Goal: Leave review/rating: Share an evaluation or opinion about a product, service, or content

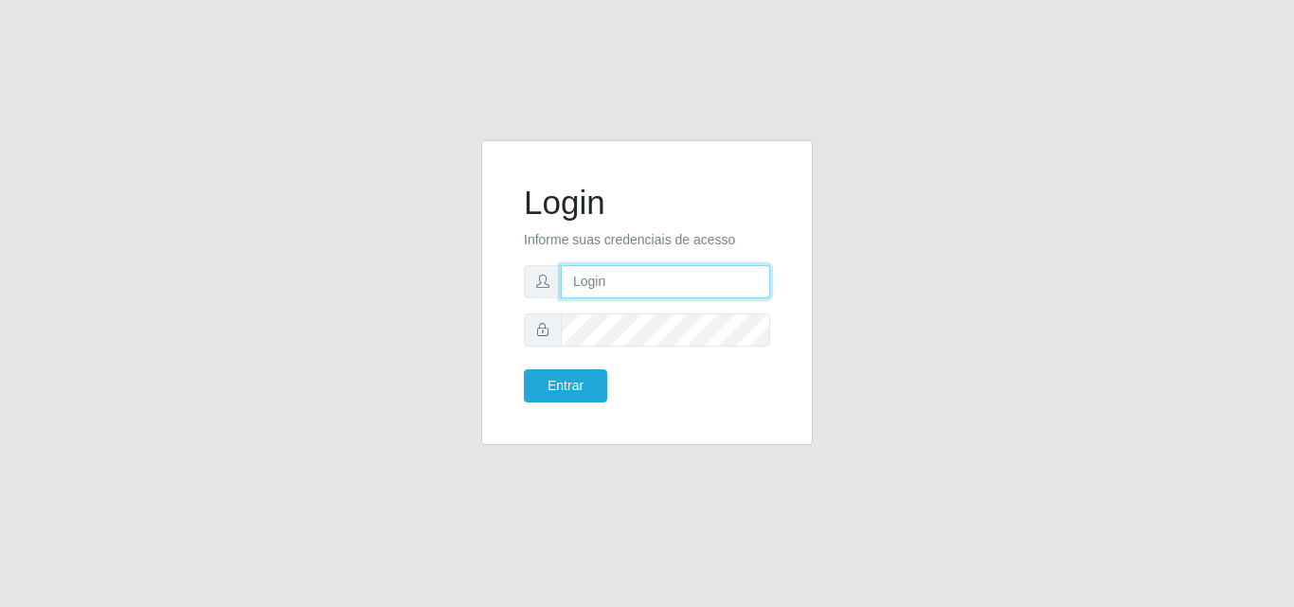
click at [625, 287] on input "text" at bounding box center [665, 281] width 209 height 33
type input "iris@saullus"
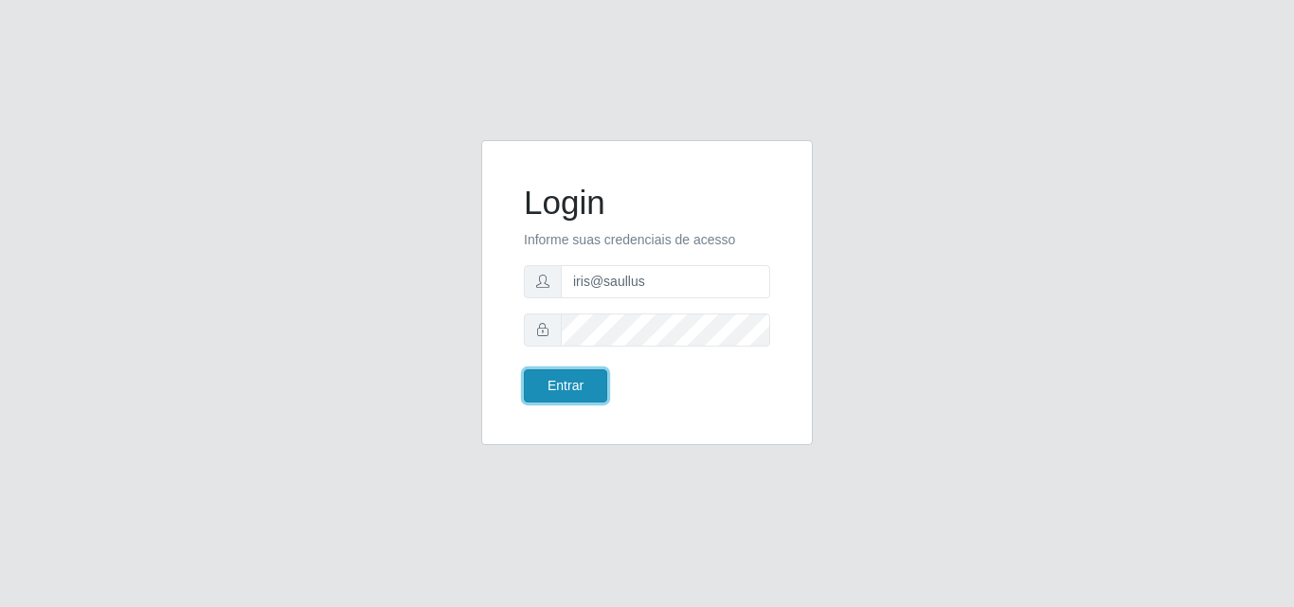
click at [589, 379] on button "Entrar" at bounding box center [565, 385] width 83 height 33
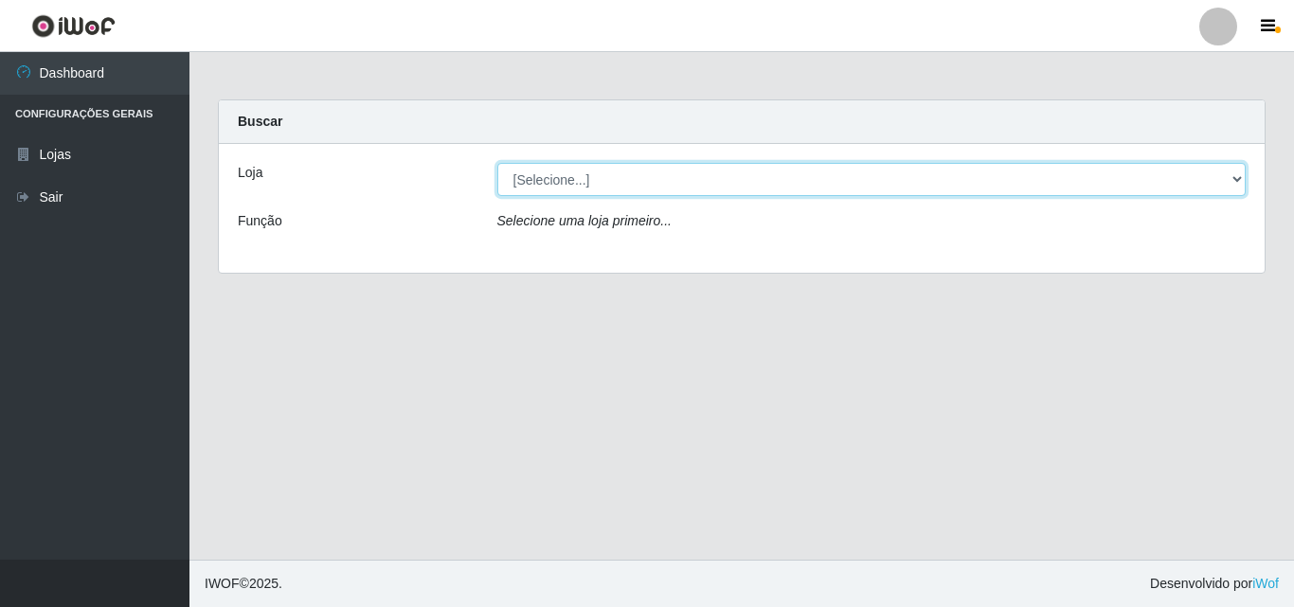
click at [599, 191] on select "[Selecione...] Saullus Supermercados" at bounding box center [871, 179] width 749 height 33
select select "423"
click at [497, 163] on select "[Selecione...] Saullus Supermercados" at bounding box center [871, 179] width 749 height 33
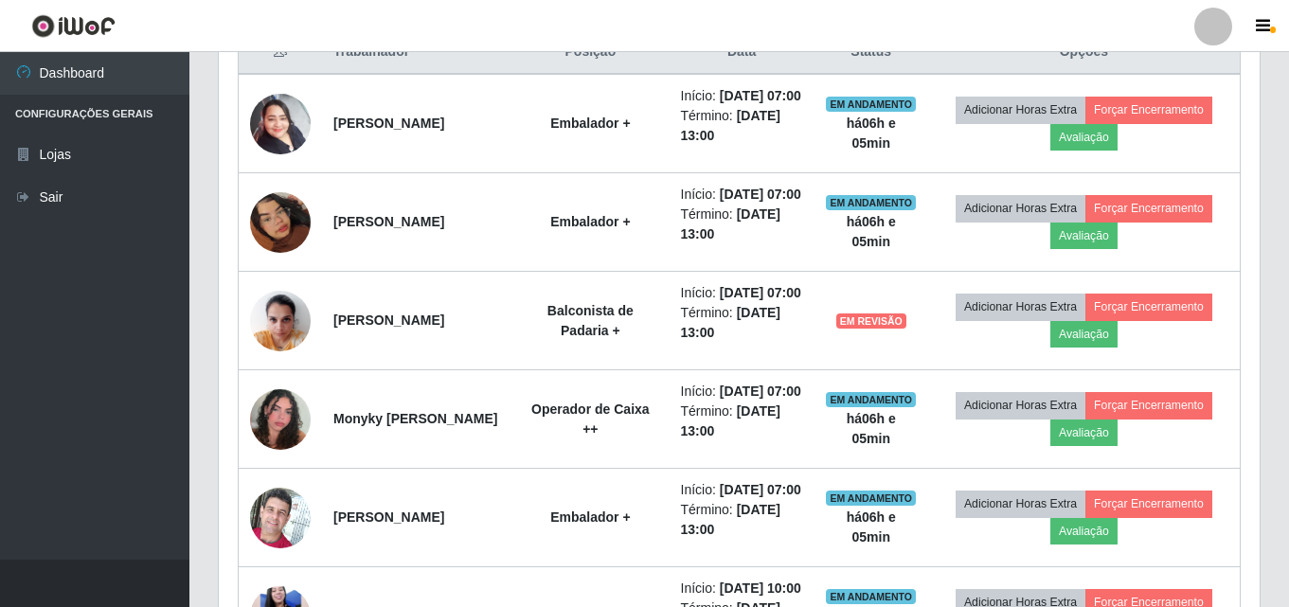
scroll to position [758, 0]
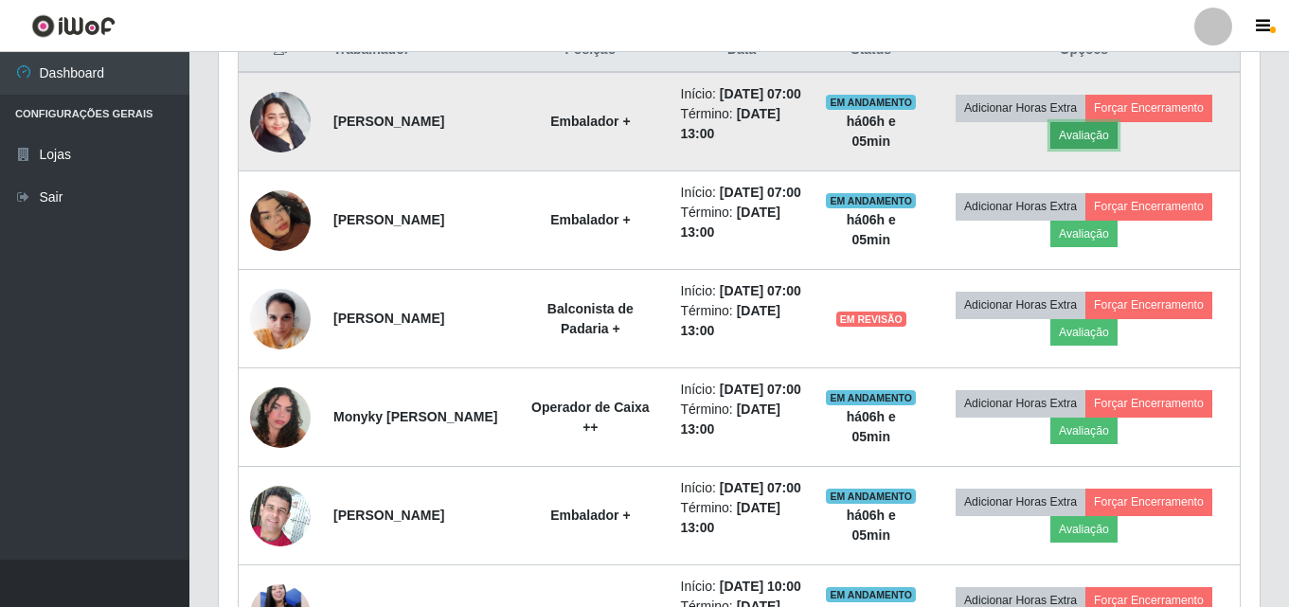
click at [1094, 149] on button "Avaliação" at bounding box center [1083, 135] width 67 height 27
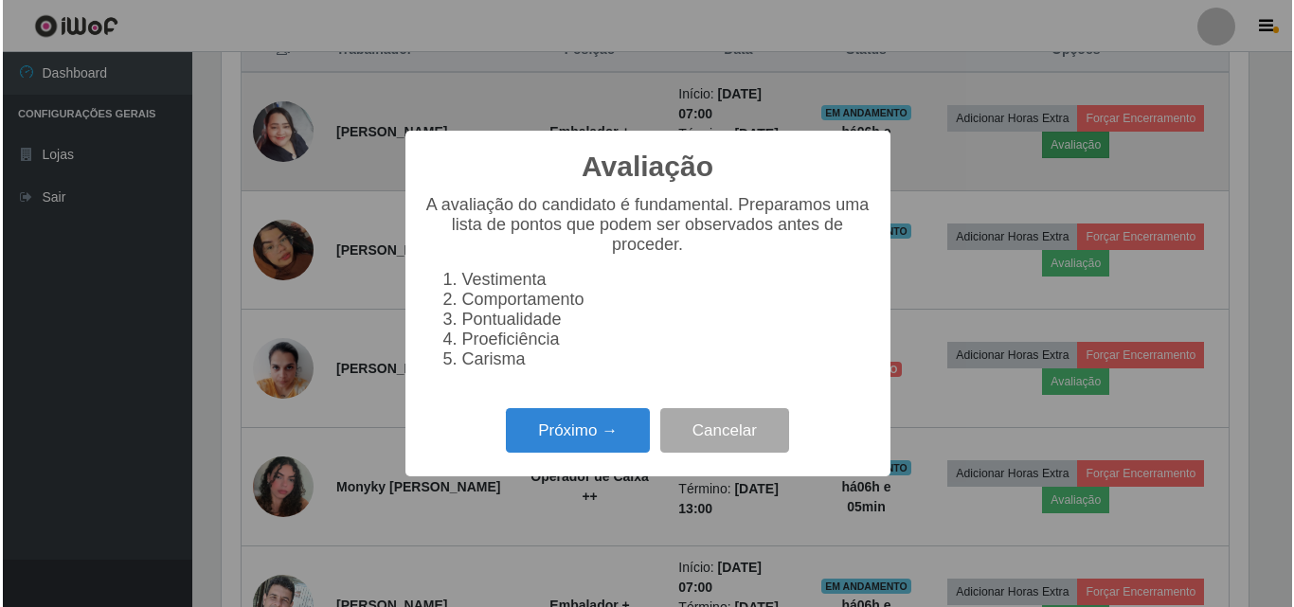
scroll to position [393, 1032]
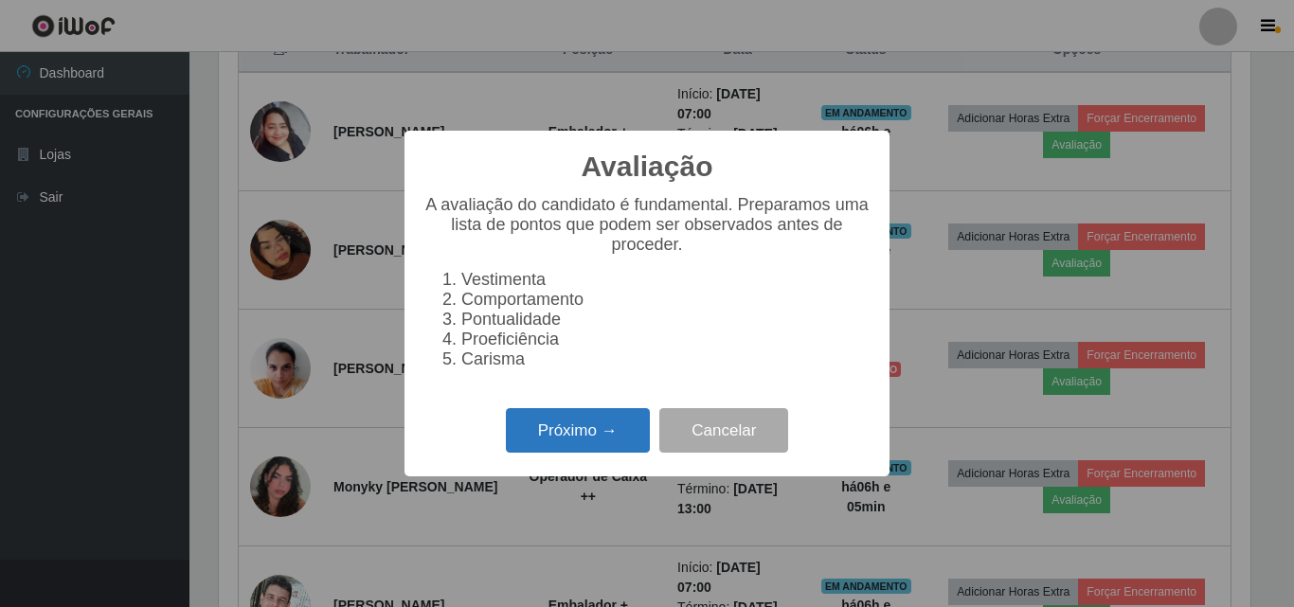
click at [588, 443] on button "Próximo →" at bounding box center [578, 430] width 144 height 45
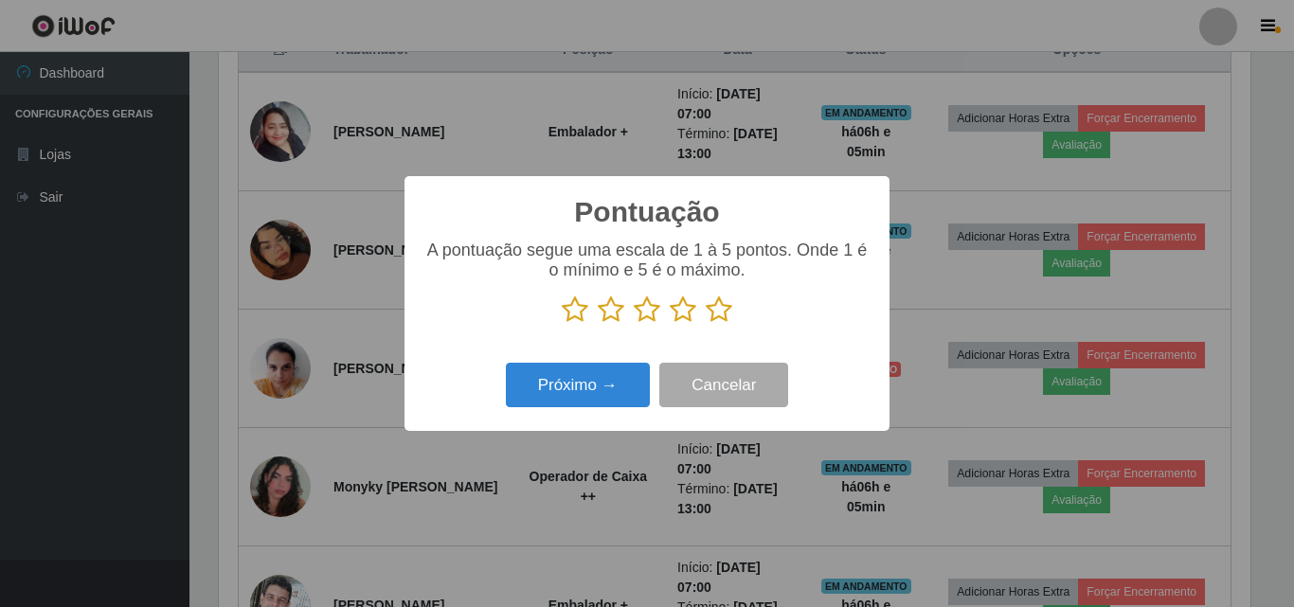
scroll to position [946818, 946180]
click at [726, 305] on icon at bounding box center [719, 310] width 27 height 28
click at [706, 324] on input "radio" at bounding box center [706, 324] width 0 height 0
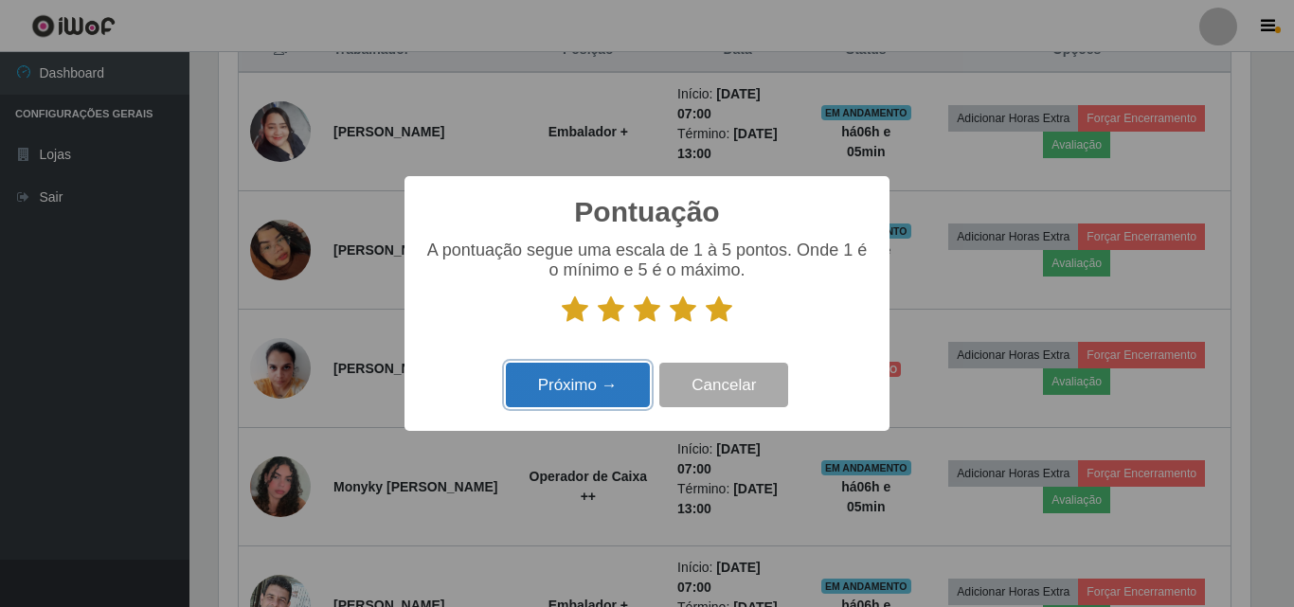
click at [588, 388] on button "Próximo →" at bounding box center [578, 385] width 144 height 45
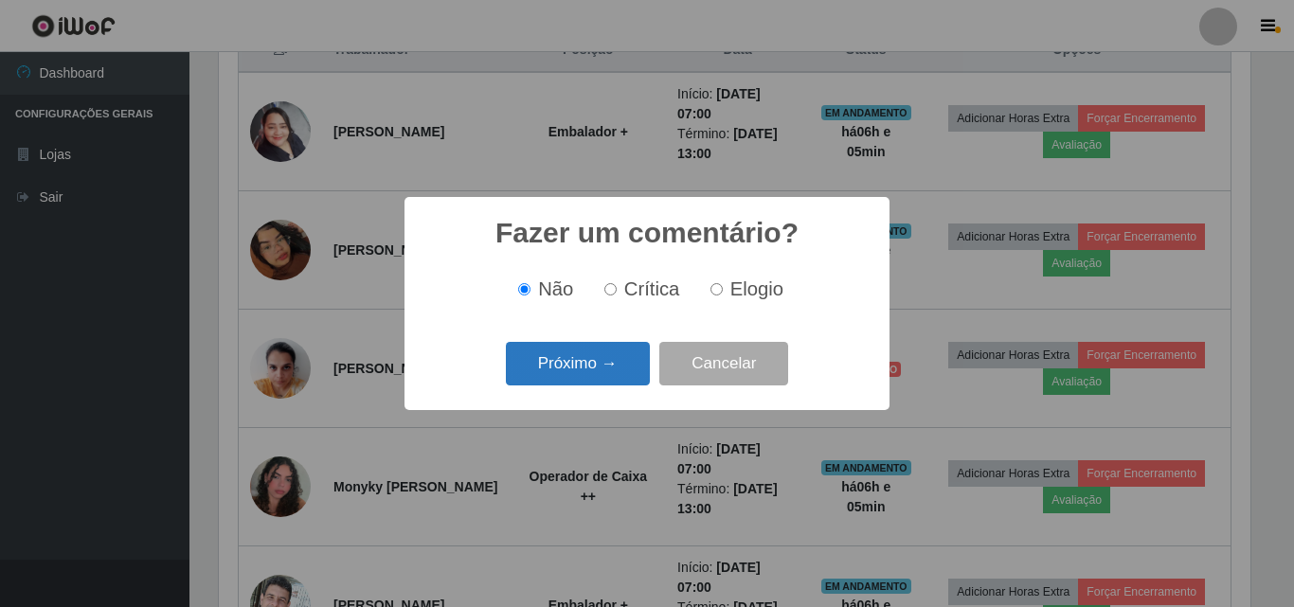
click at [593, 368] on button "Próximo →" at bounding box center [578, 364] width 144 height 45
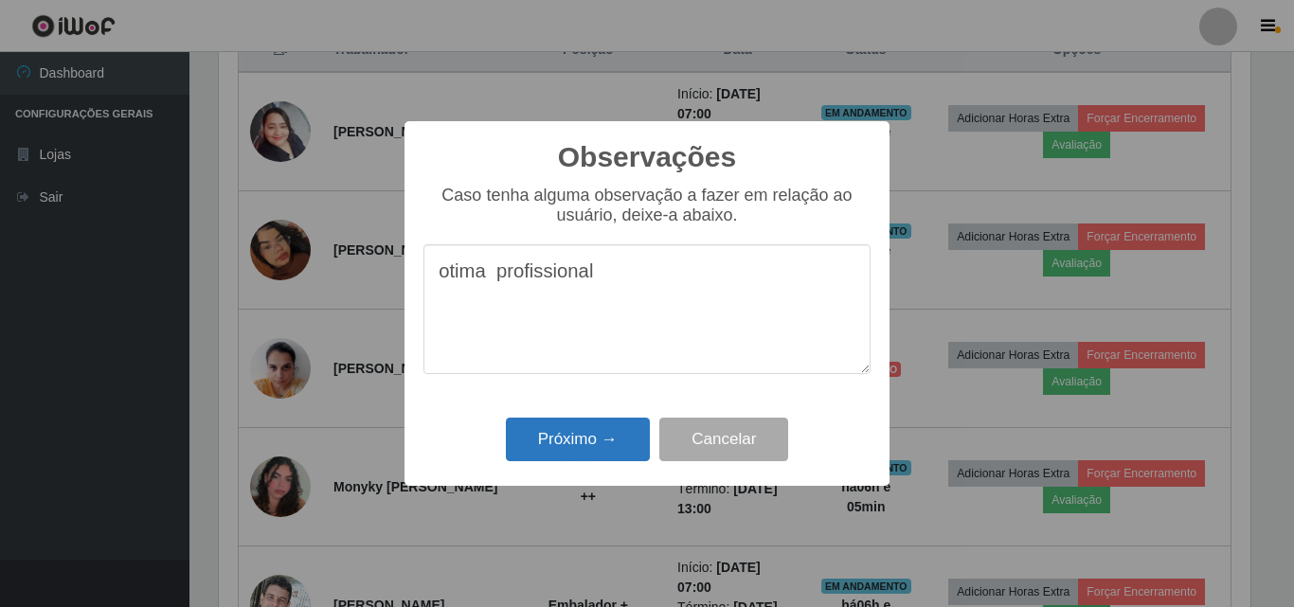
type textarea "otima profissional"
click at [591, 444] on button "Próximo →" at bounding box center [578, 440] width 144 height 45
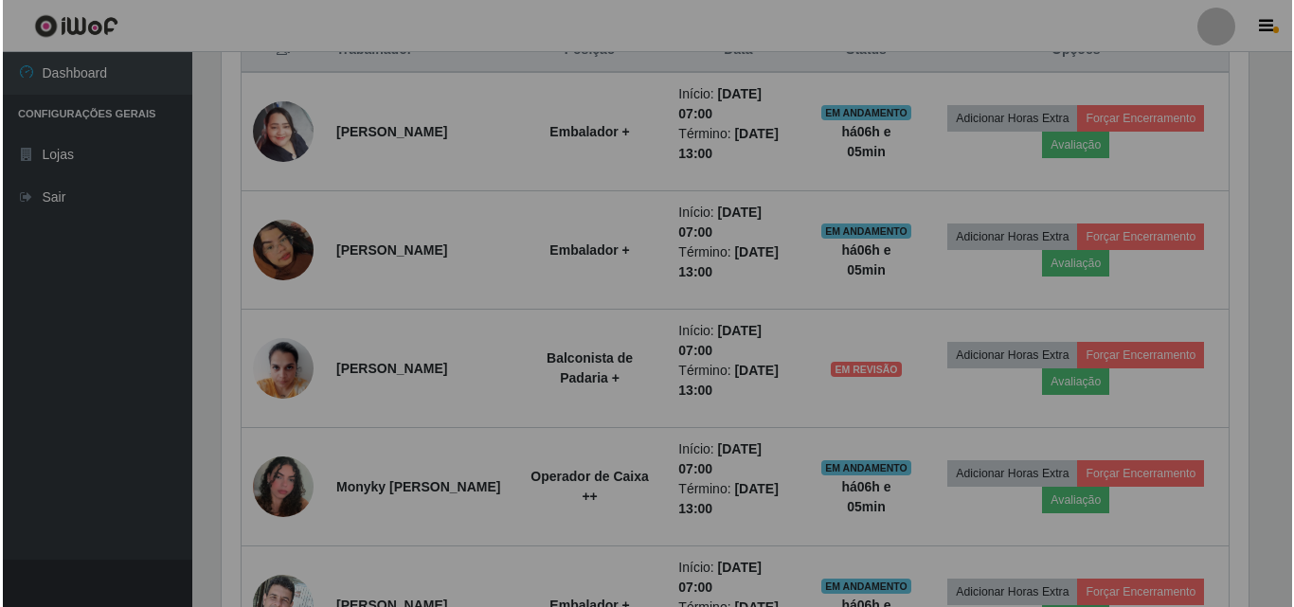
scroll to position [393, 1041]
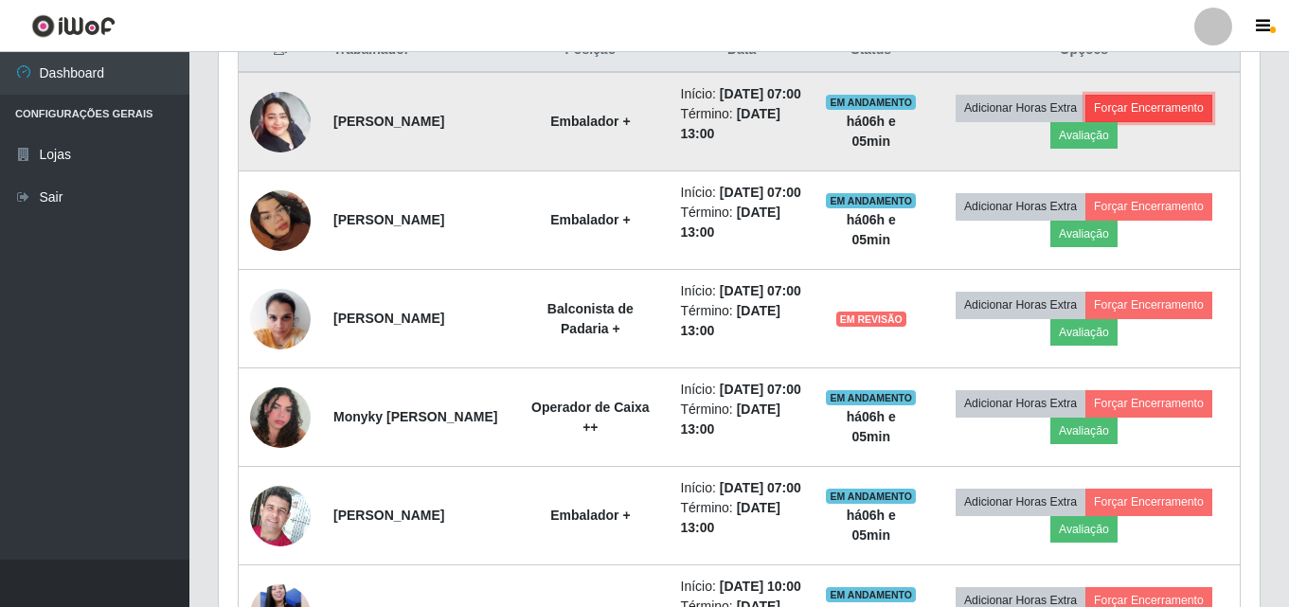
click at [1160, 120] on button "Forçar Encerramento" at bounding box center [1149, 108] width 127 height 27
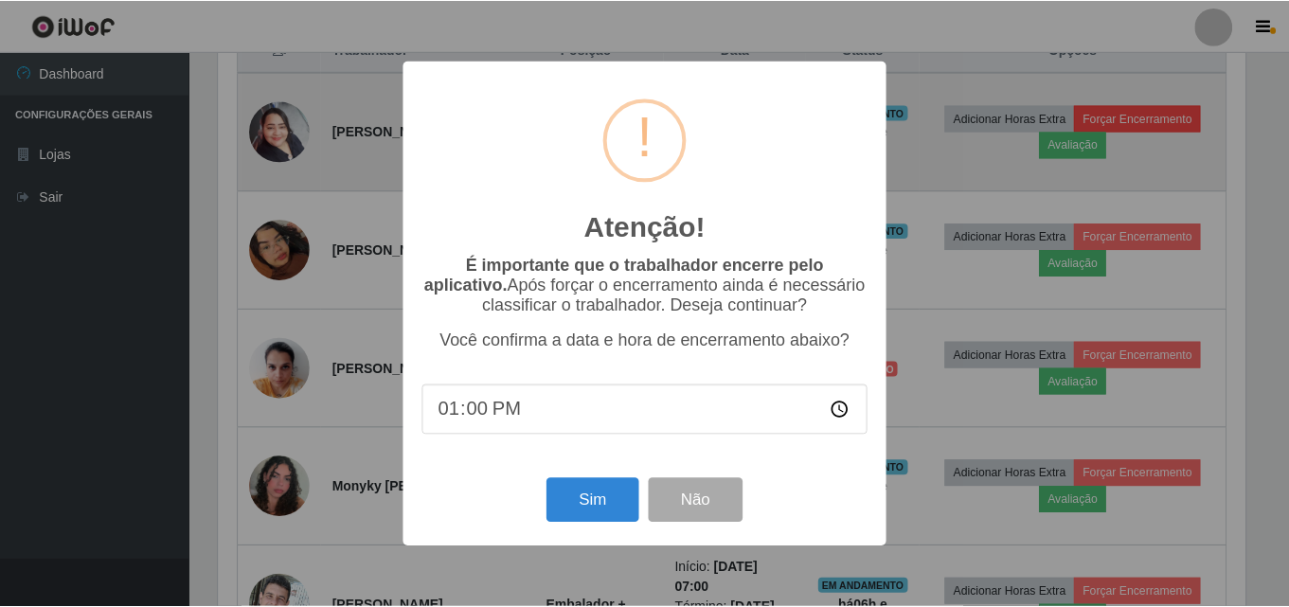
scroll to position [393, 1032]
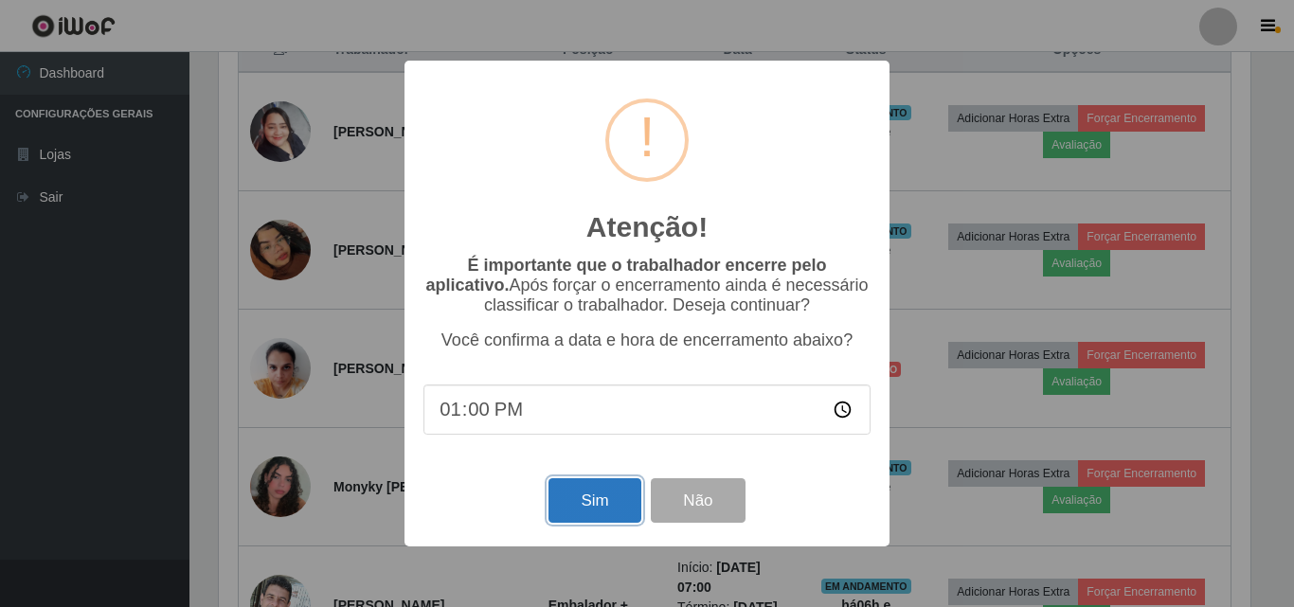
click at [587, 499] on button "Sim" at bounding box center [594, 500] width 92 height 45
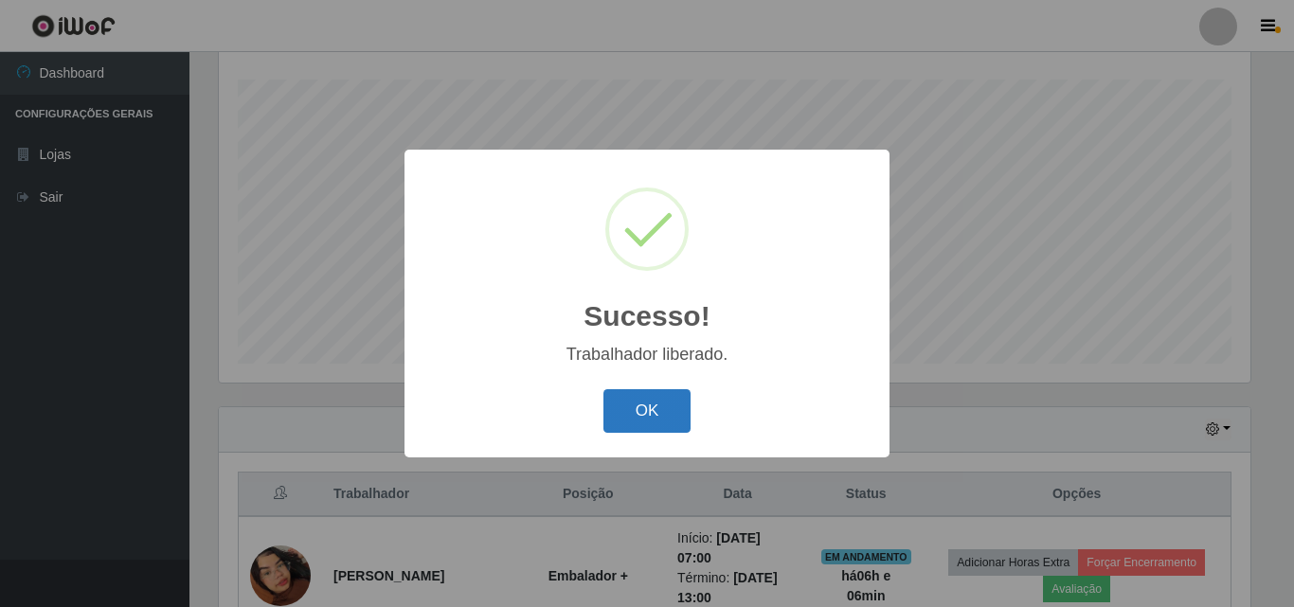
click at [662, 418] on button "OK" at bounding box center [647, 411] width 88 height 45
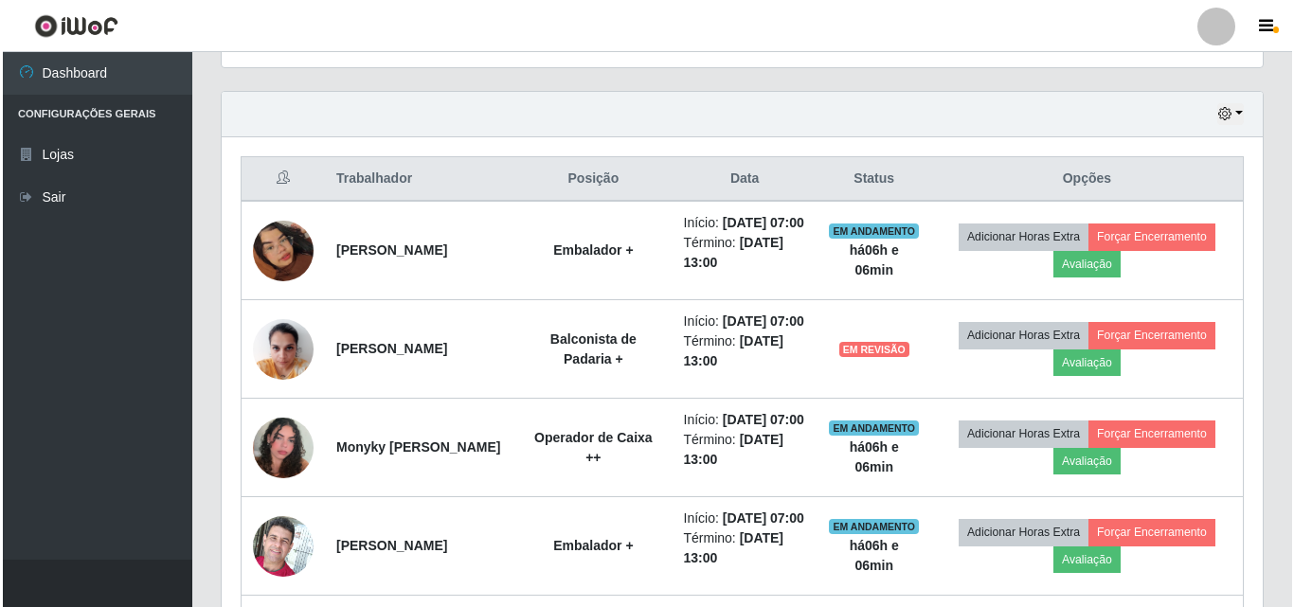
scroll to position [692, 0]
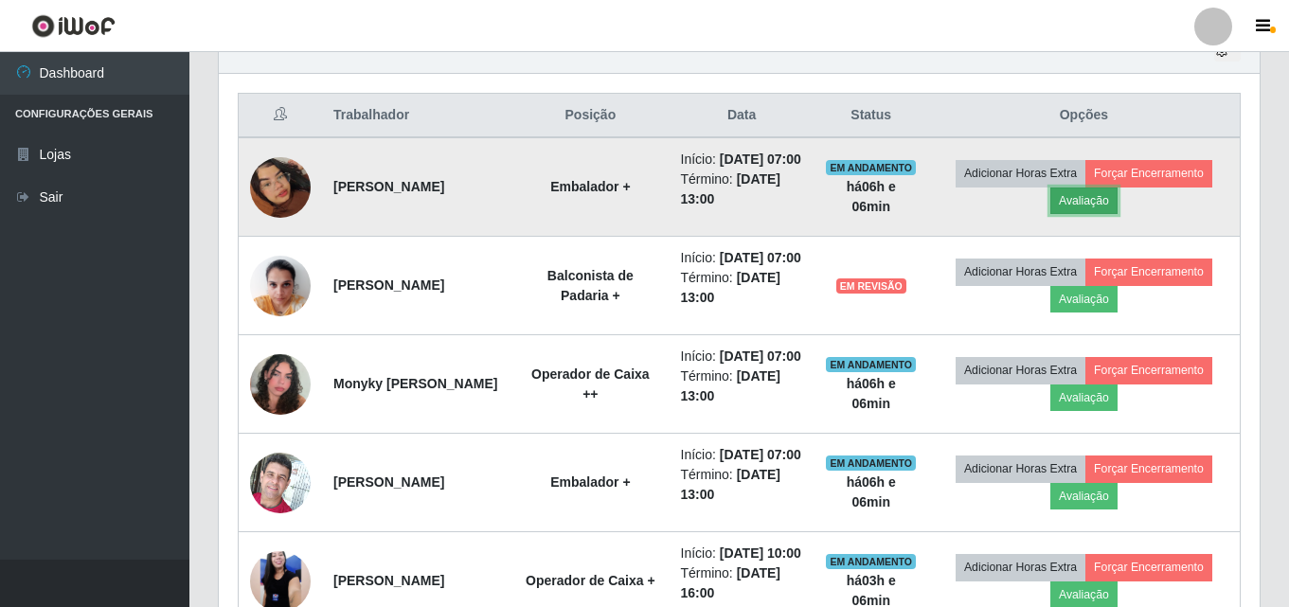
click at [1082, 210] on button "Avaliação" at bounding box center [1083, 201] width 67 height 27
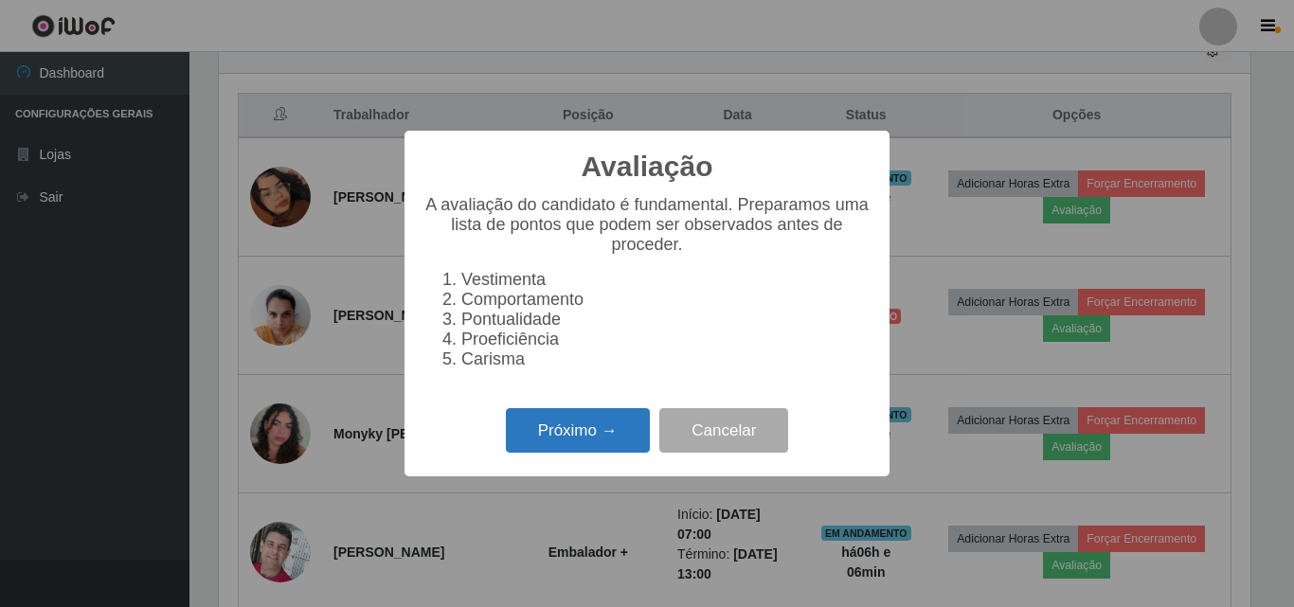
click at [610, 438] on button "Próximo →" at bounding box center [578, 430] width 144 height 45
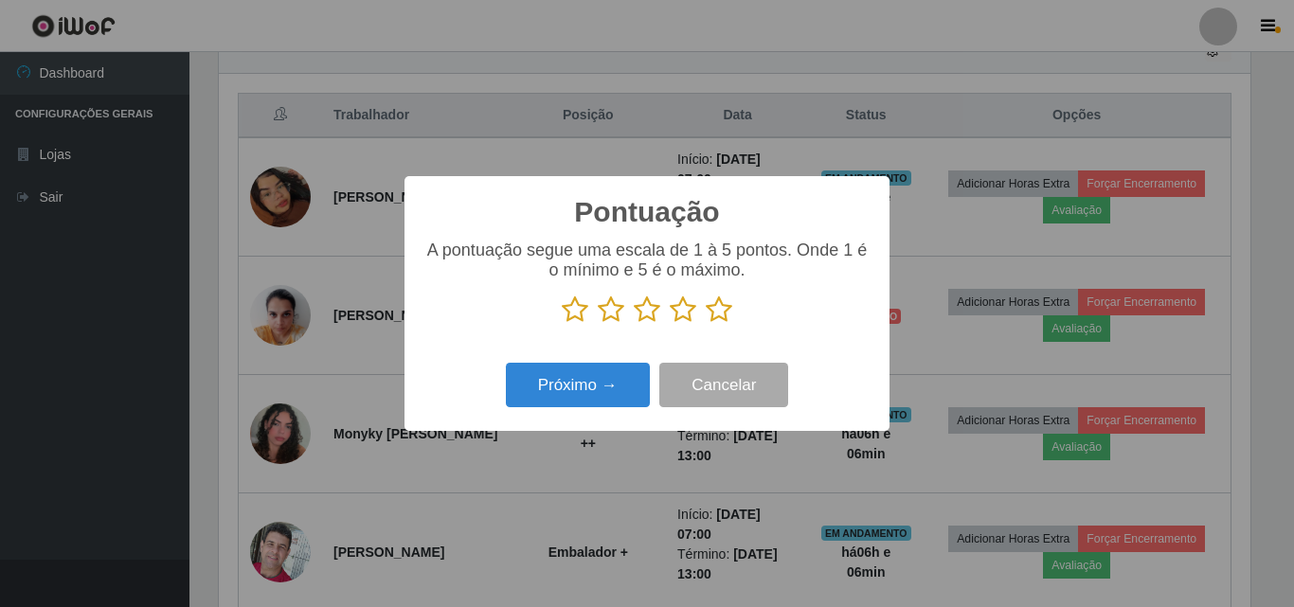
click at [712, 311] on icon at bounding box center [719, 310] width 27 height 28
click at [706, 324] on input "radio" at bounding box center [706, 324] width 0 height 0
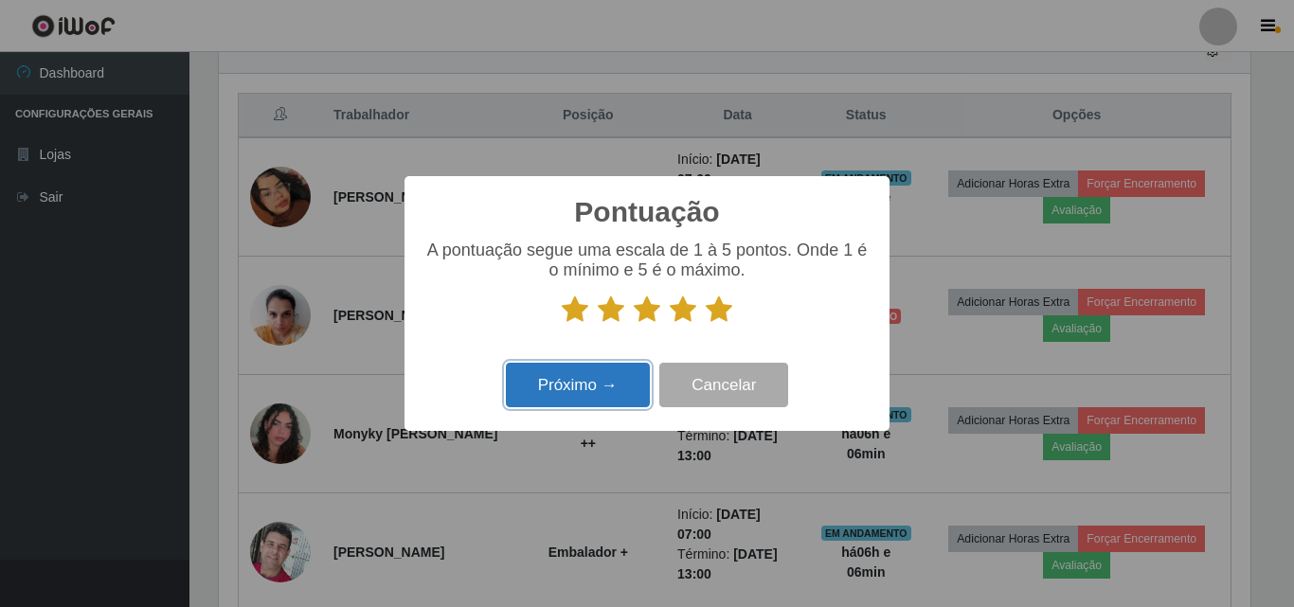
click at [565, 385] on button "Próximo →" at bounding box center [578, 385] width 144 height 45
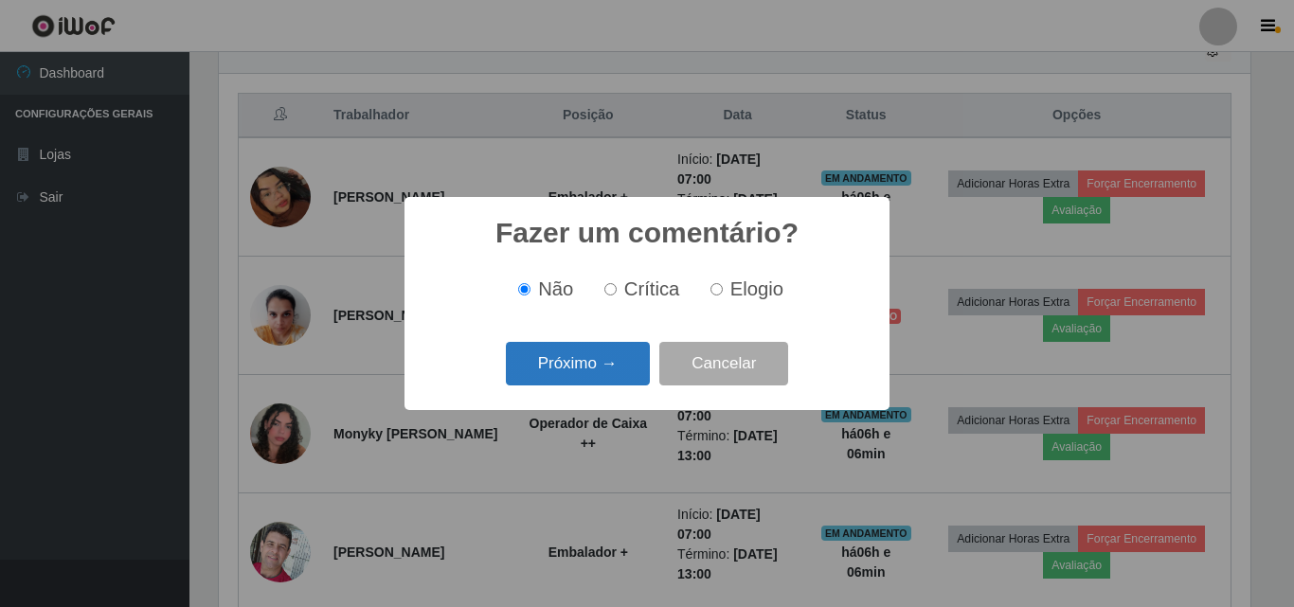
click at [570, 368] on button "Próximo →" at bounding box center [578, 364] width 144 height 45
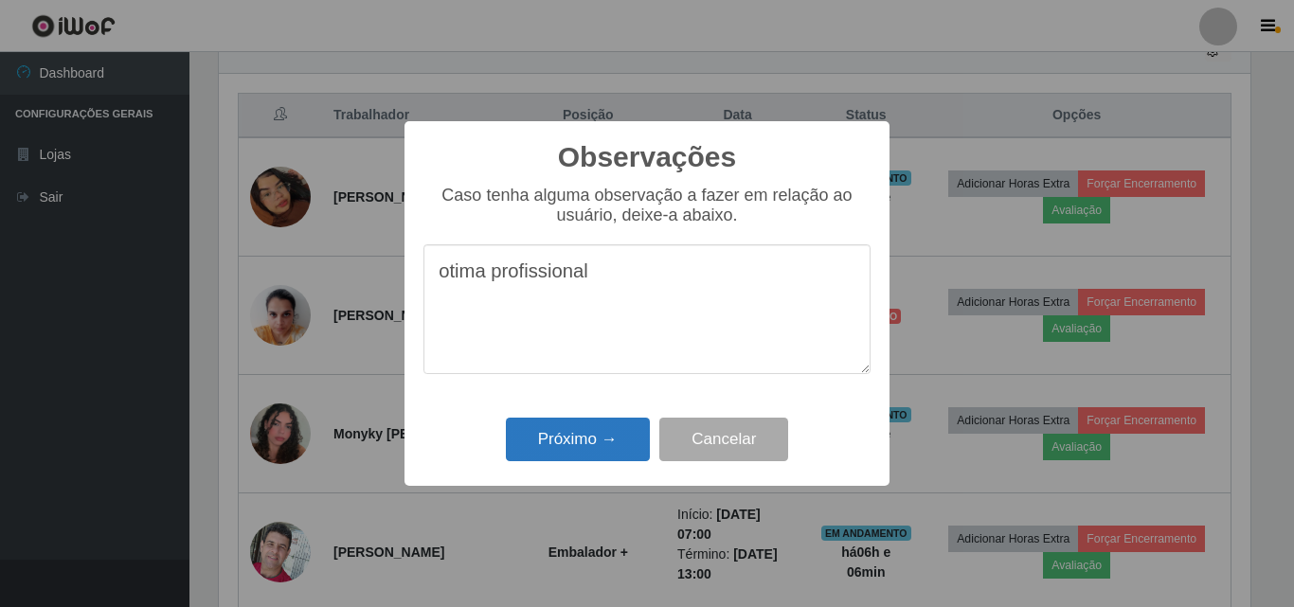
type textarea "otima profissional"
click at [598, 449] on button "Próximo →" at bounding box center [578, 440] width 144 height 45
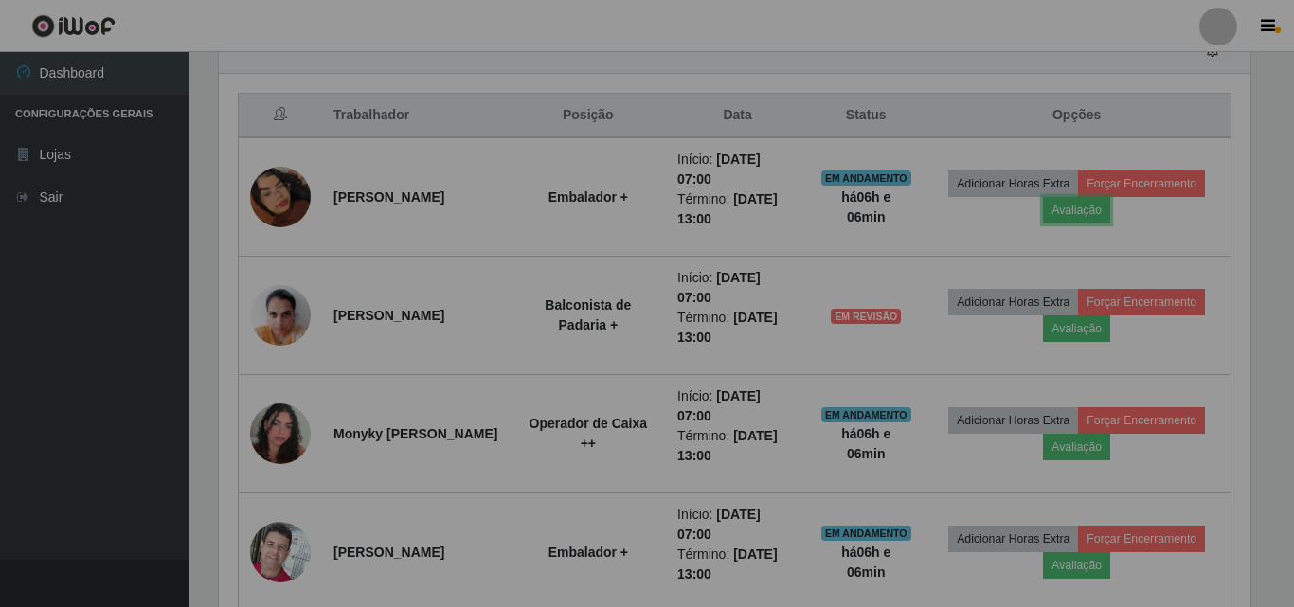
scroll to position [393, 1041]
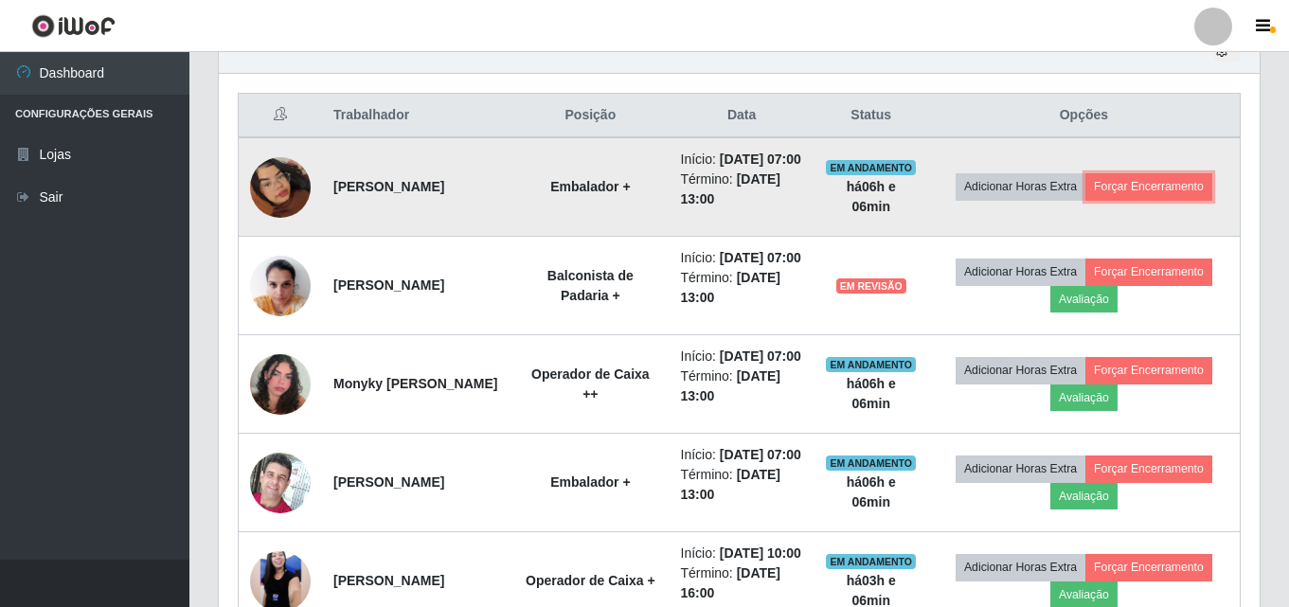
click at [1161, 182] on td "Adicionar Horas Extra Forçar Encerramento" at bounding box center [1084, 186] width 313 height 99
click at [1127, 198] on button "Forçar Encerramento" at bounding box center [1149, 186] width 127 height 27
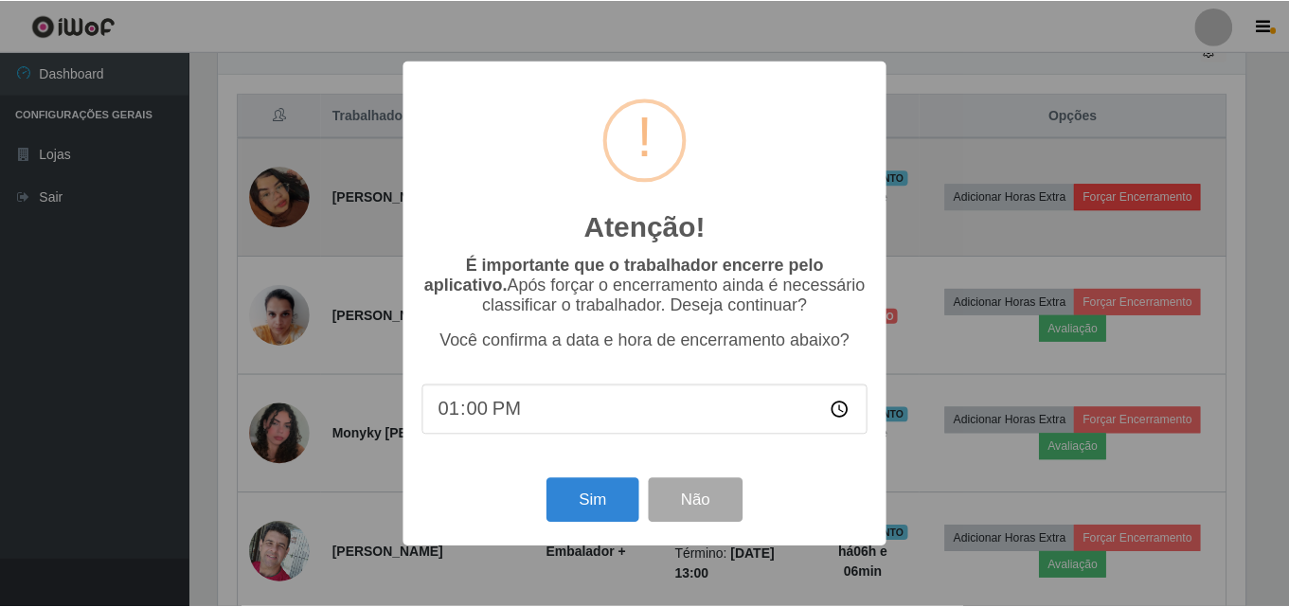
scroll to position [393, 1032]
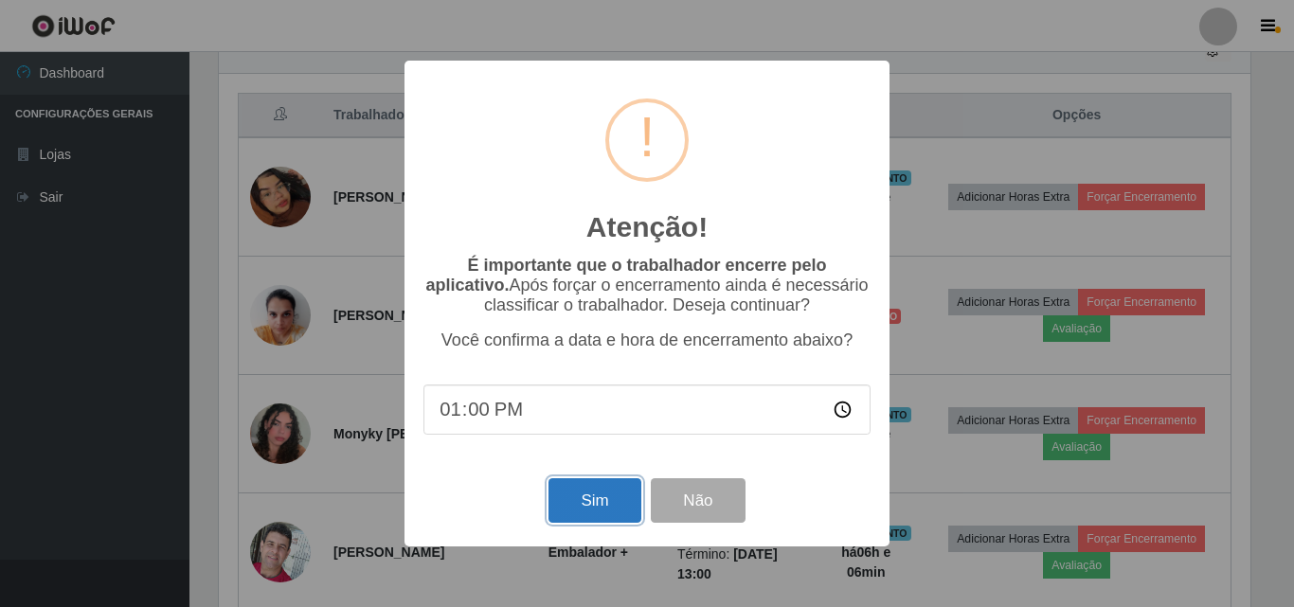
click at [600, 514] on button "Sim" at bounding box center [594, 500] width 92 height 45
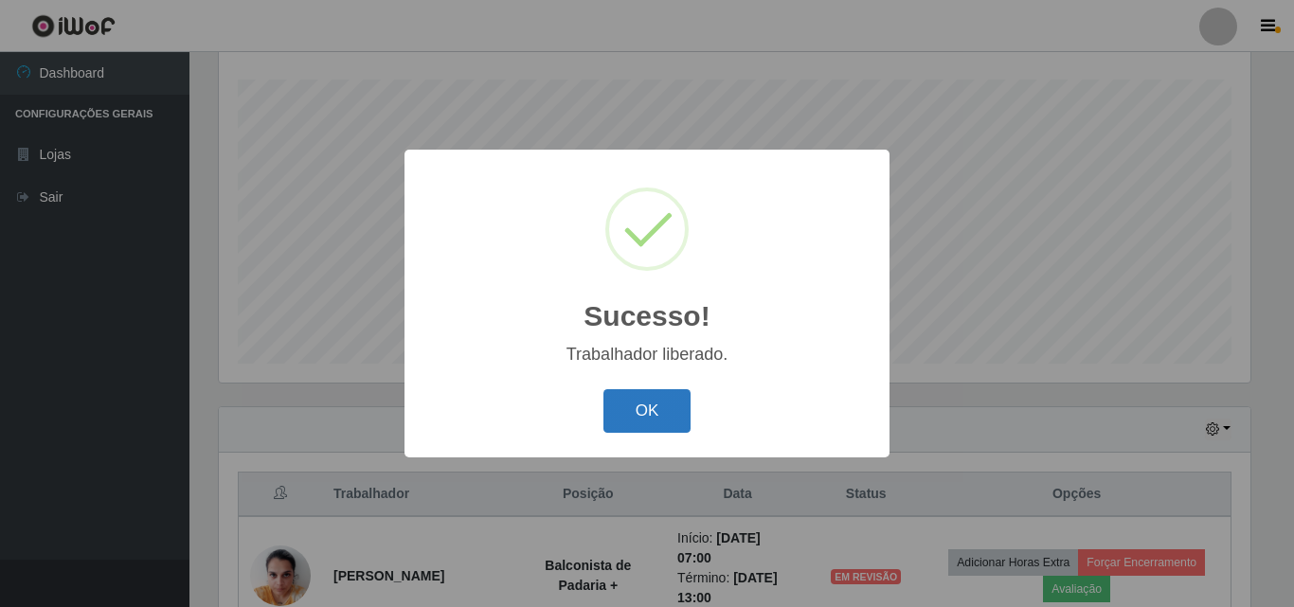
click at [645, 415] on button "OK" at bounding box center [647, 411] width 88 height 45
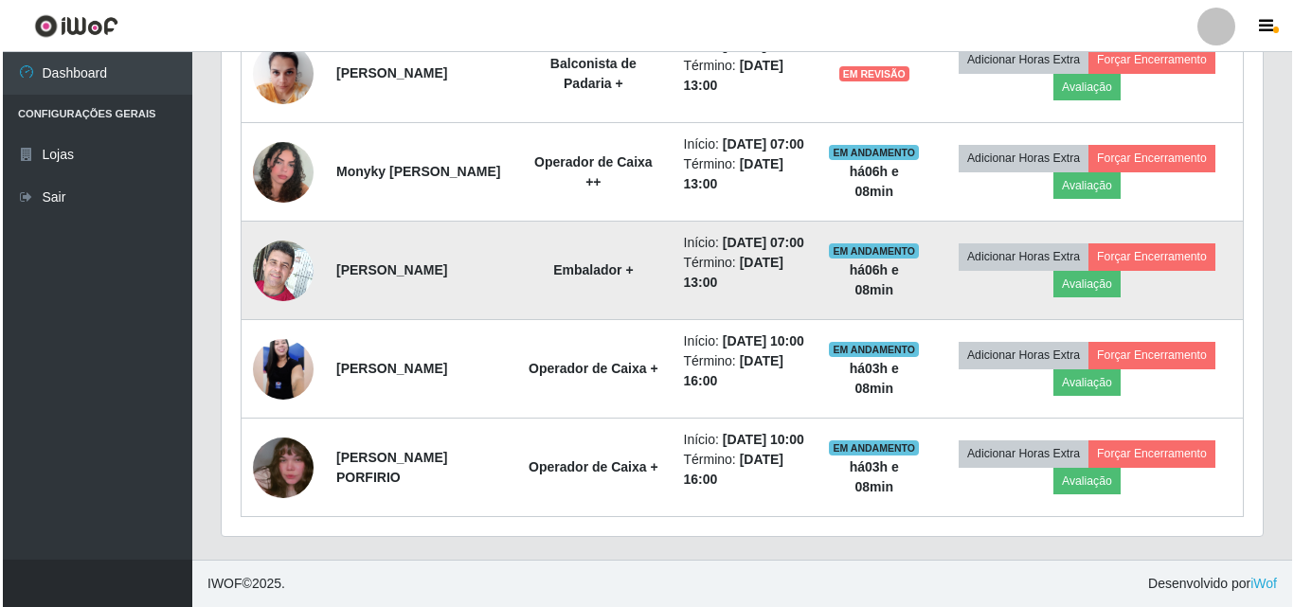
scroll to position [716, 0]
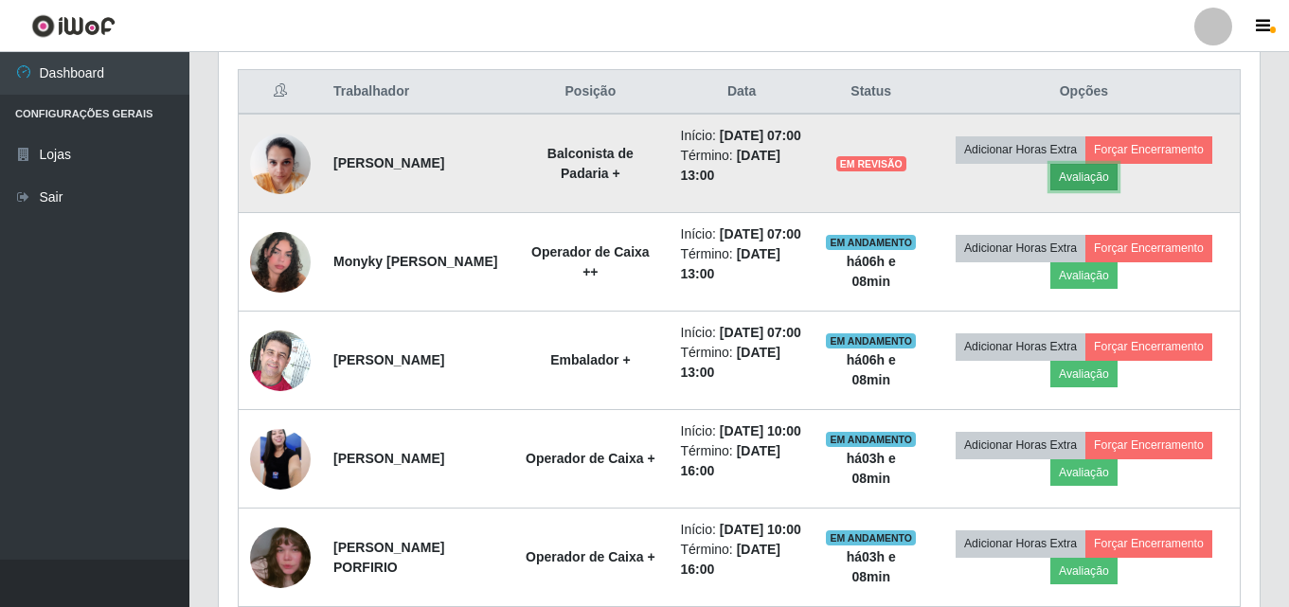
click at [1116, 190] on button "Avaliação" at bounding box center [1083, 177] width 67 height 27
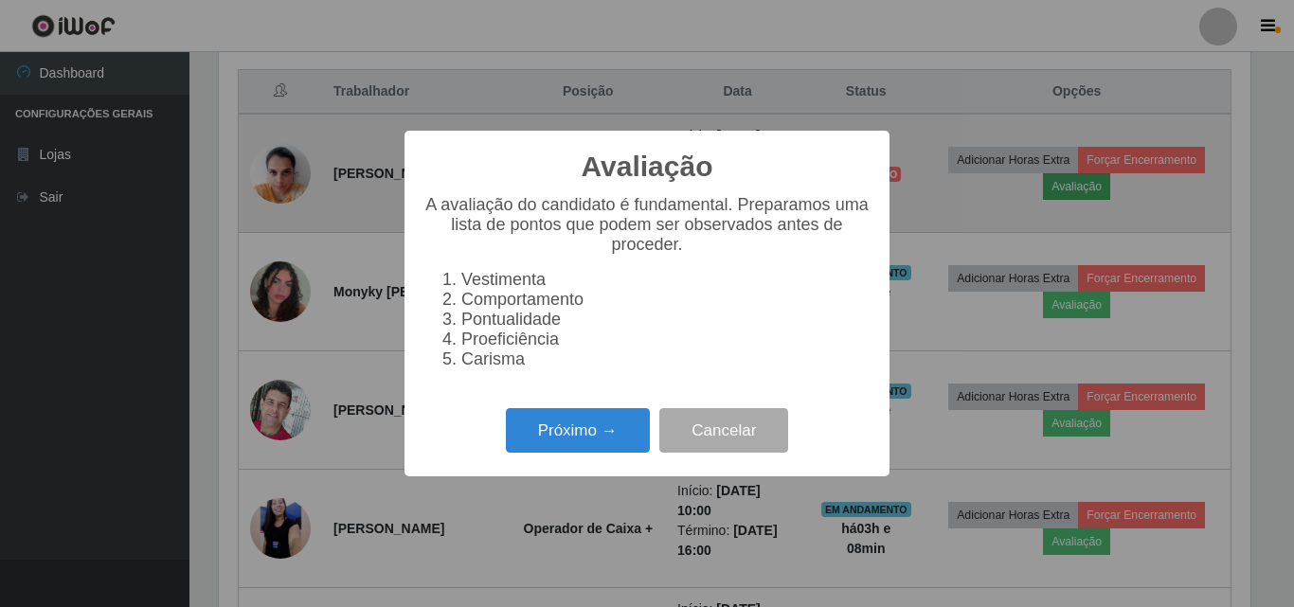
scroll to position [393, 1032]
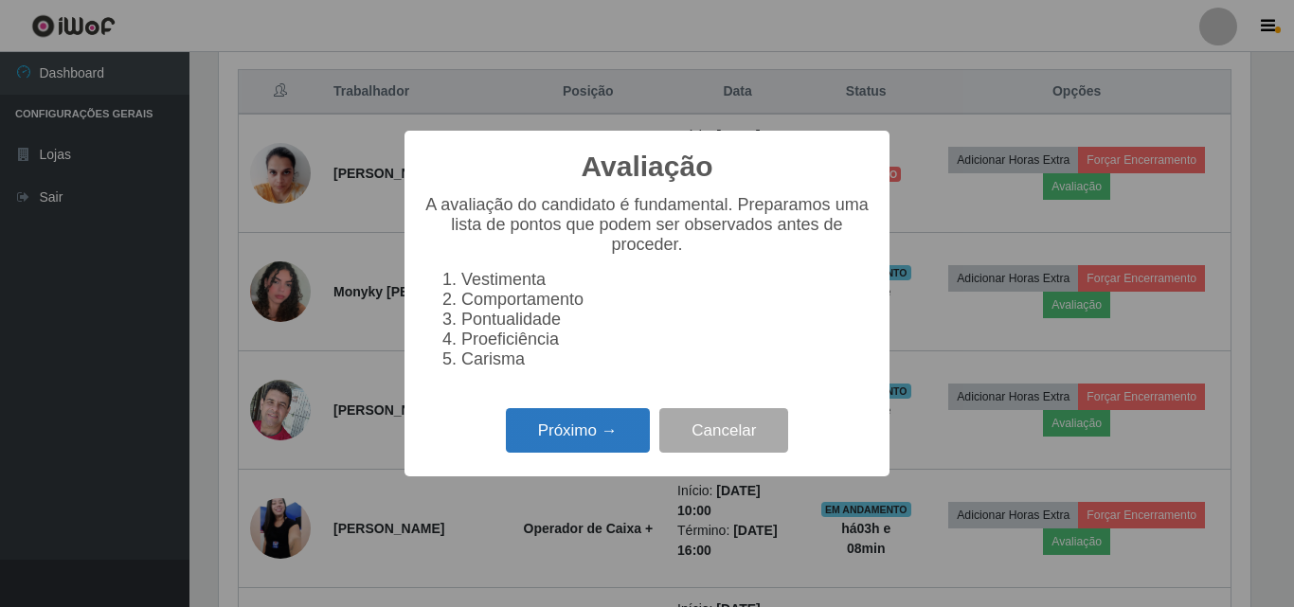
click at [583, 441] on button "Próximo →" at bounding box center [578, 430] width 144 height 45
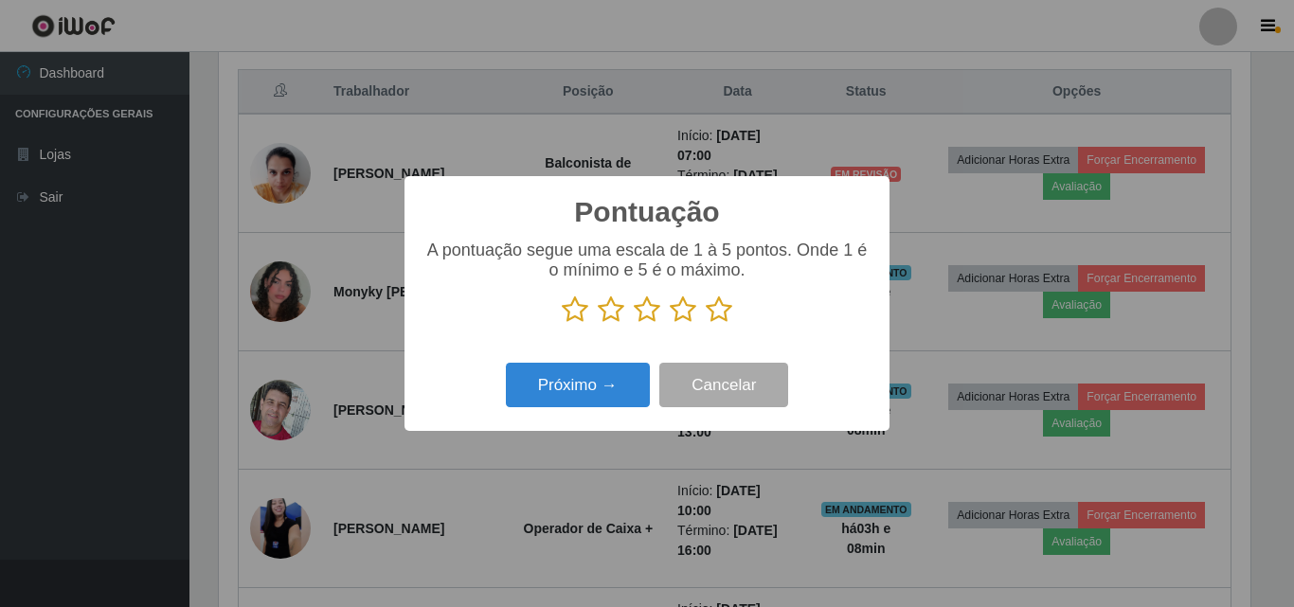
click at [726, 318] on icon at bounding box center [719, 310] width 27 height 28
click at [706, 324] on input "radio" at bounding box center [706, 324] width 0 height 0
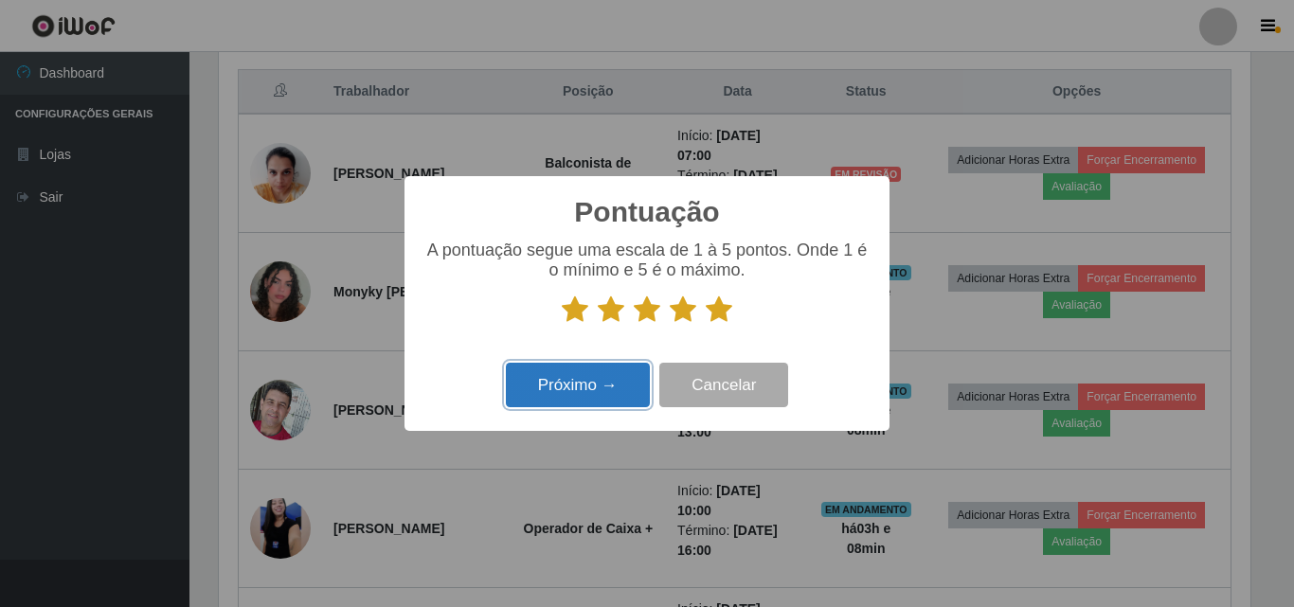
click at [612, 402] on button "Próximo →" at bounding box center [578, 385] width 144 height 45
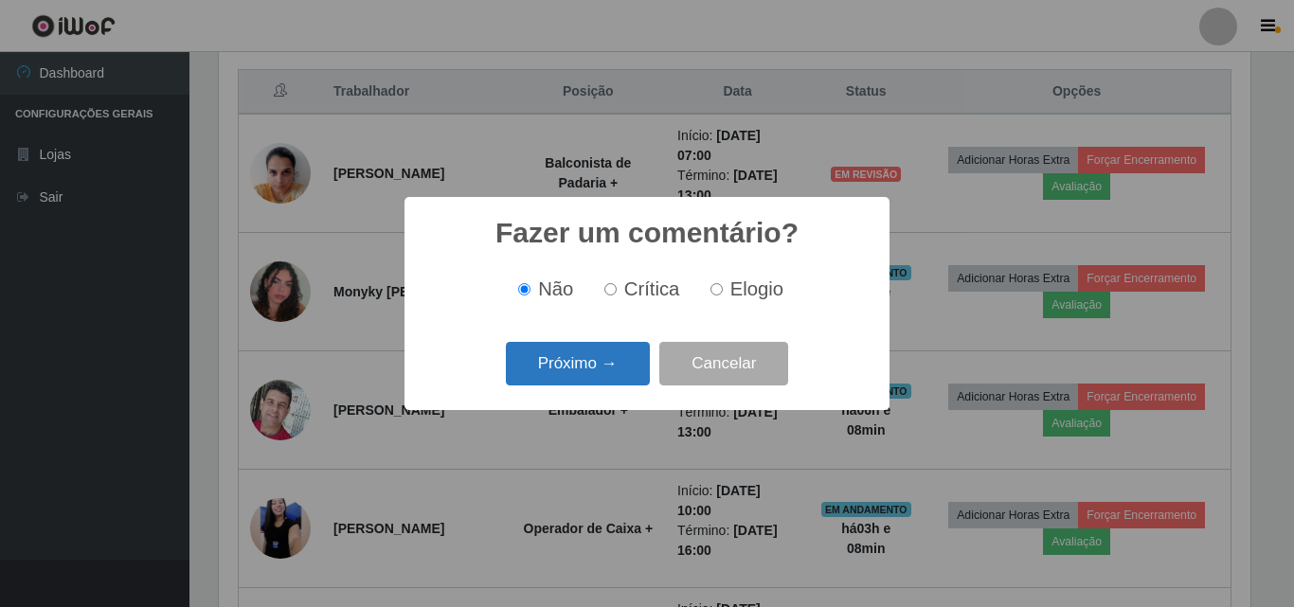
click at [623, 347] on button "Próximo →" at bounding box center [578, 364] width 144 height 45
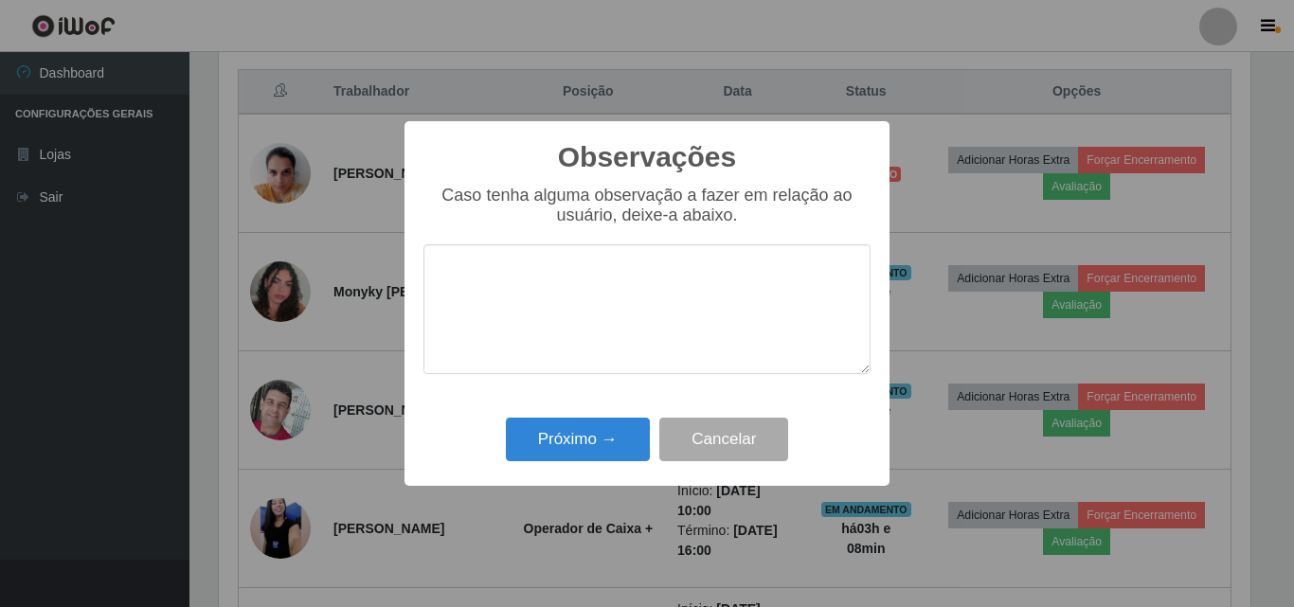
click at [628, 344] on textarea at bounding box center [646, 309] width 447 height 130
drag, startPoint x: 633, startPoint y: 343, endPoint x: 433, endPoint y: 311, distance: 202.4
click at [430, 328] on textarea "Otima profissional" at bounding box center [646, 309] width 447 height 130
type textarea "Otima profissional"
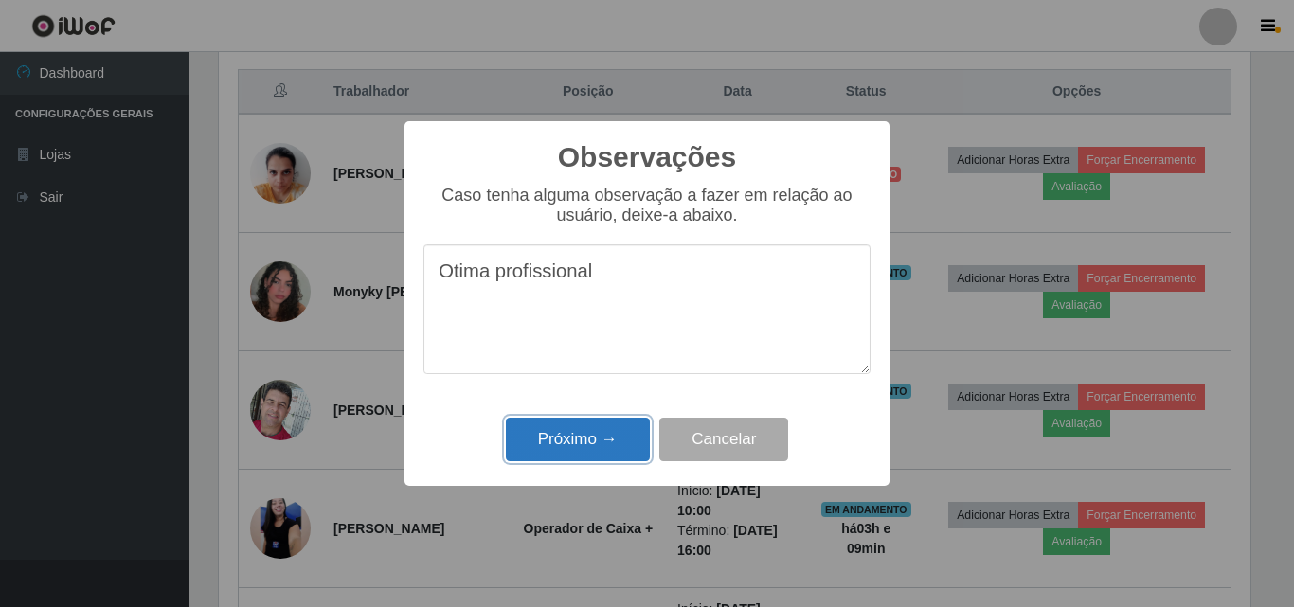
click at [579, 446] on button "Próximo →" at bounding box center [578, 440] width 144 height 45
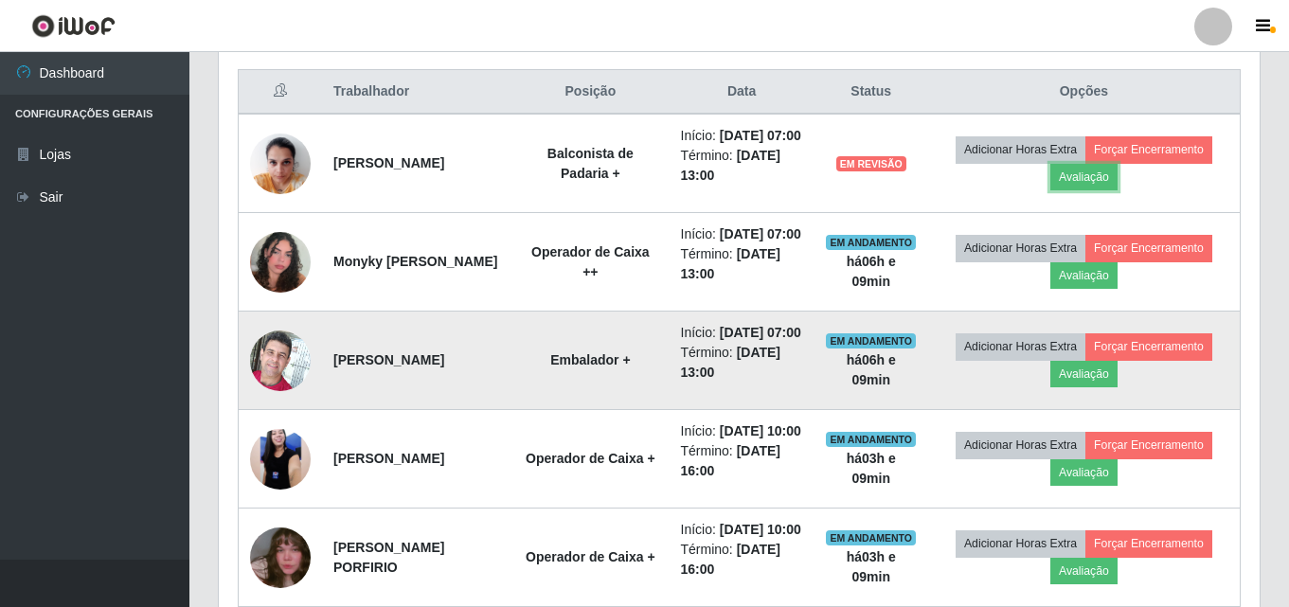
scroll to position [393, 1041]
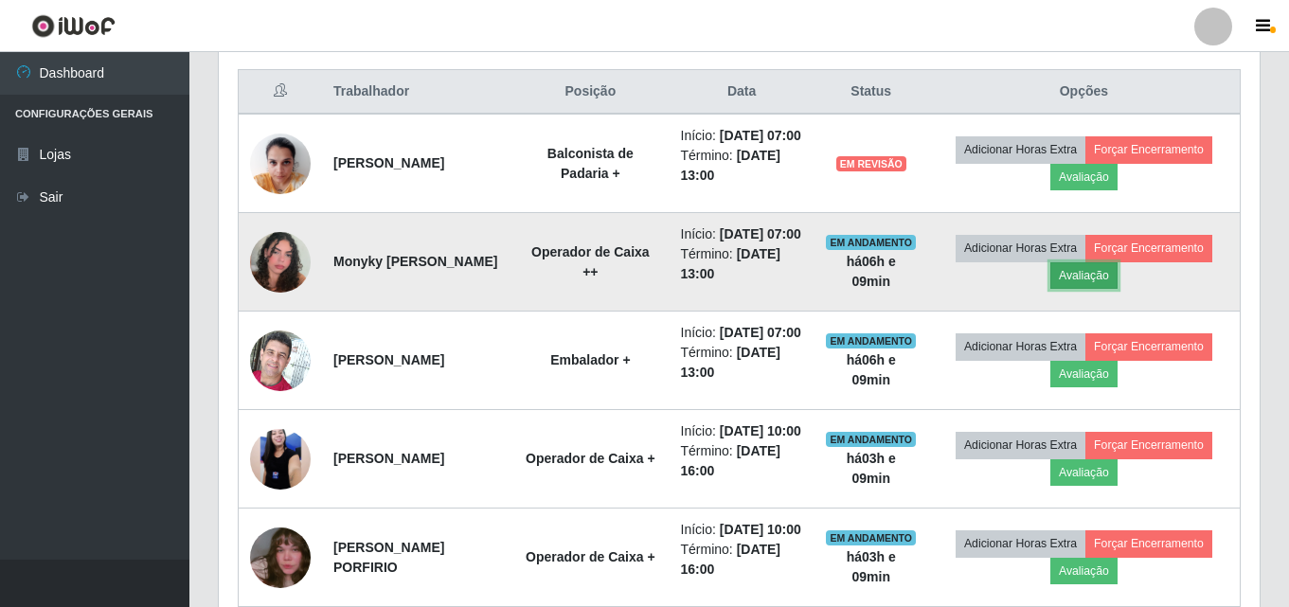
click at [1112, 289] on button "Avaliação" at bounding box center [1083, 275] width 67 height 27
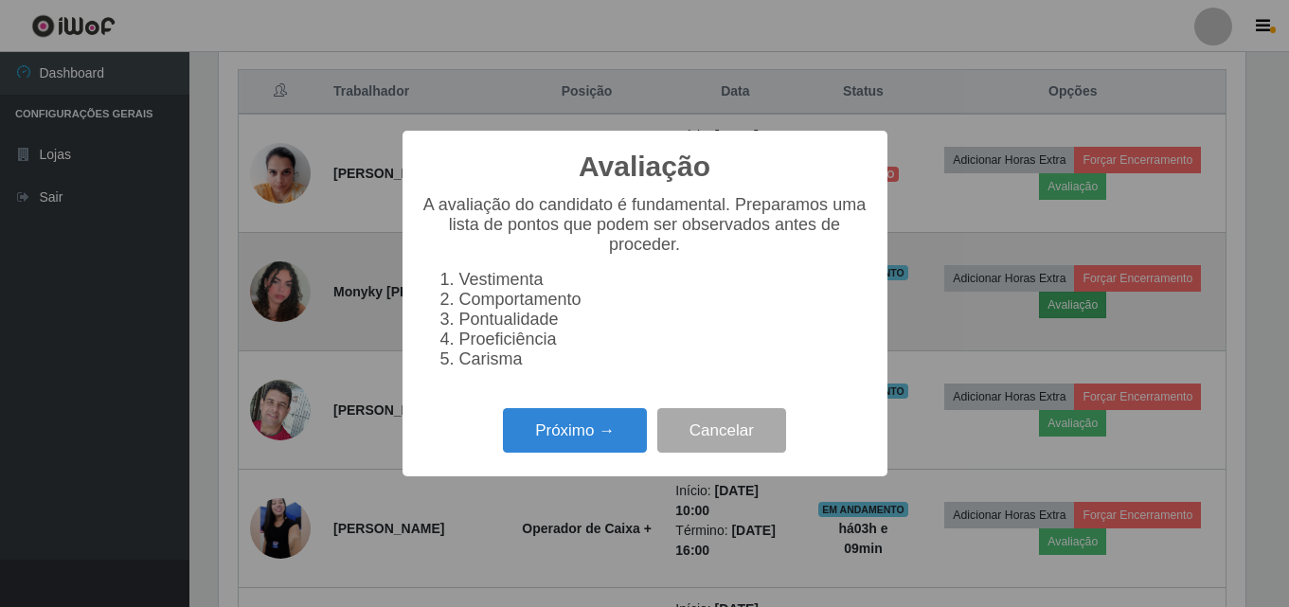
scroll to position [393, 1032]
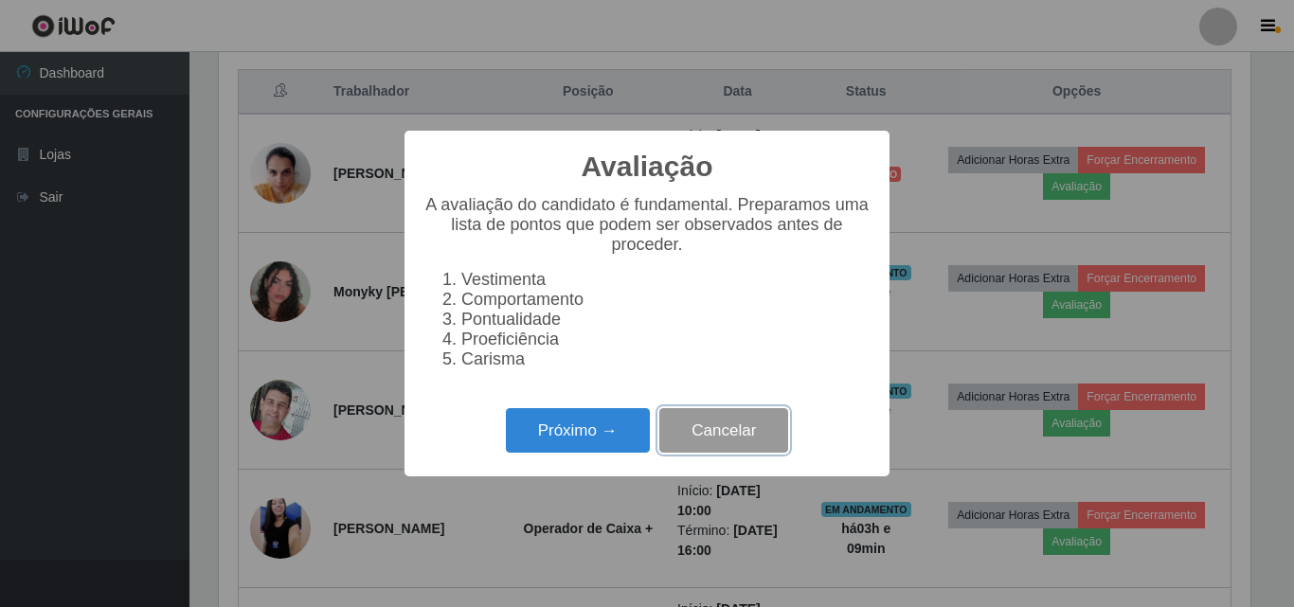
click at [718, 453] on button "Cancelar" at bounding box center [723, 430] width 129 height 45
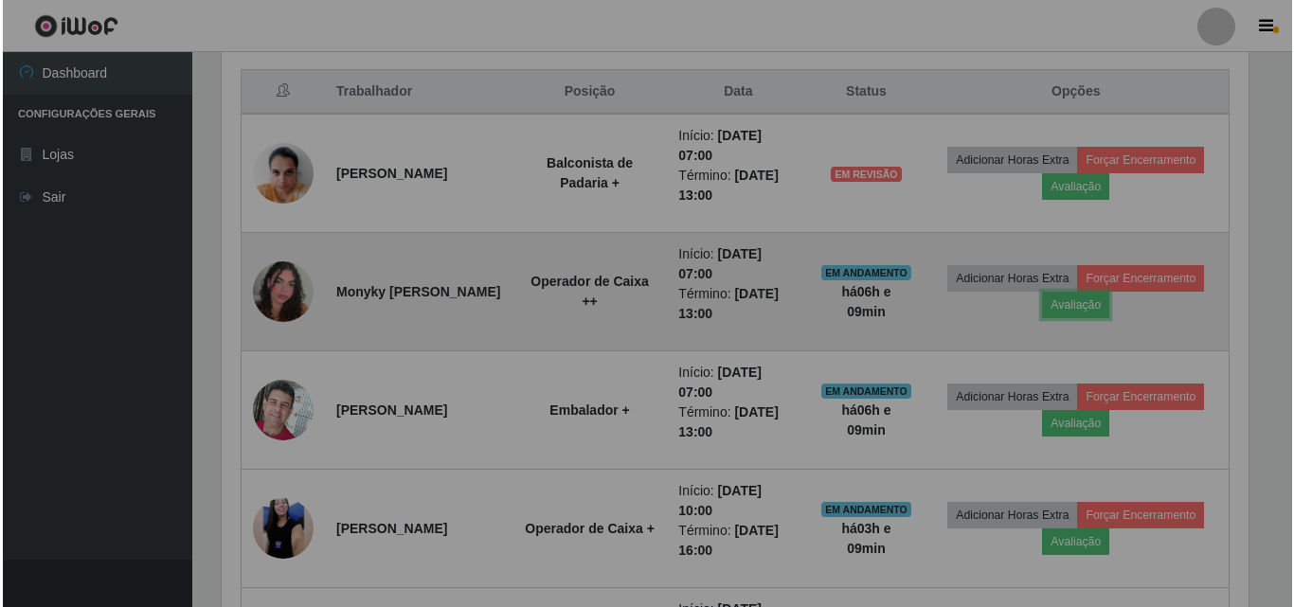
scroll to position [393, 1041]
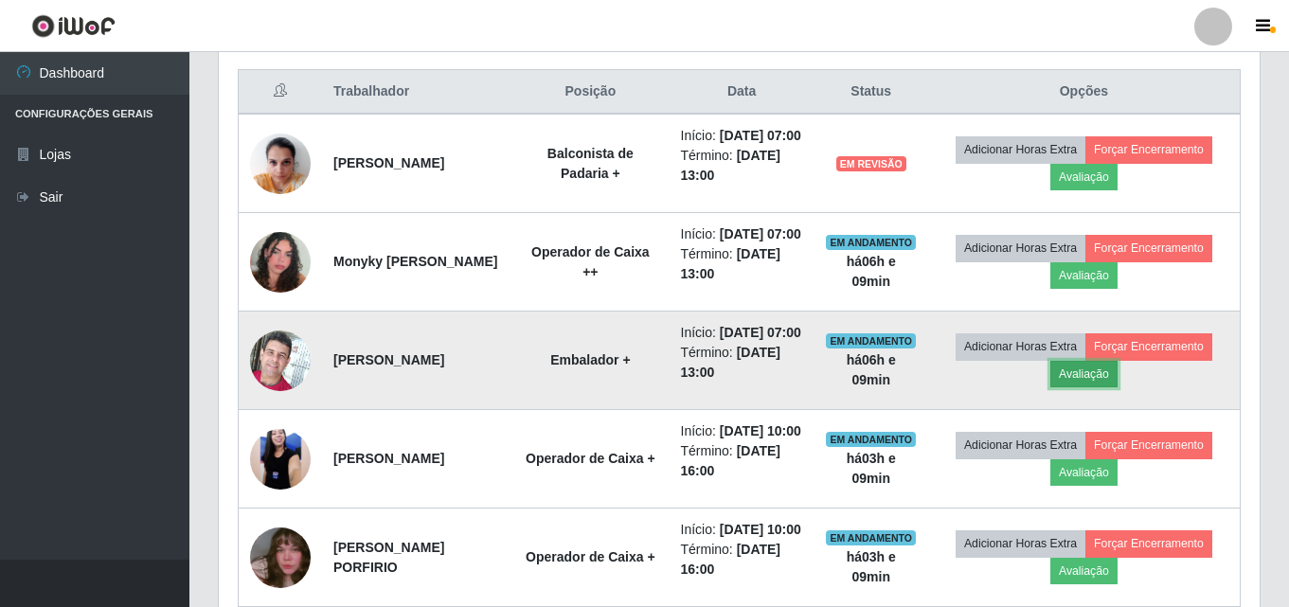
click at [1103, 387] on button "Avaliação" at bounding box center [1083, 374] width 67 height 27
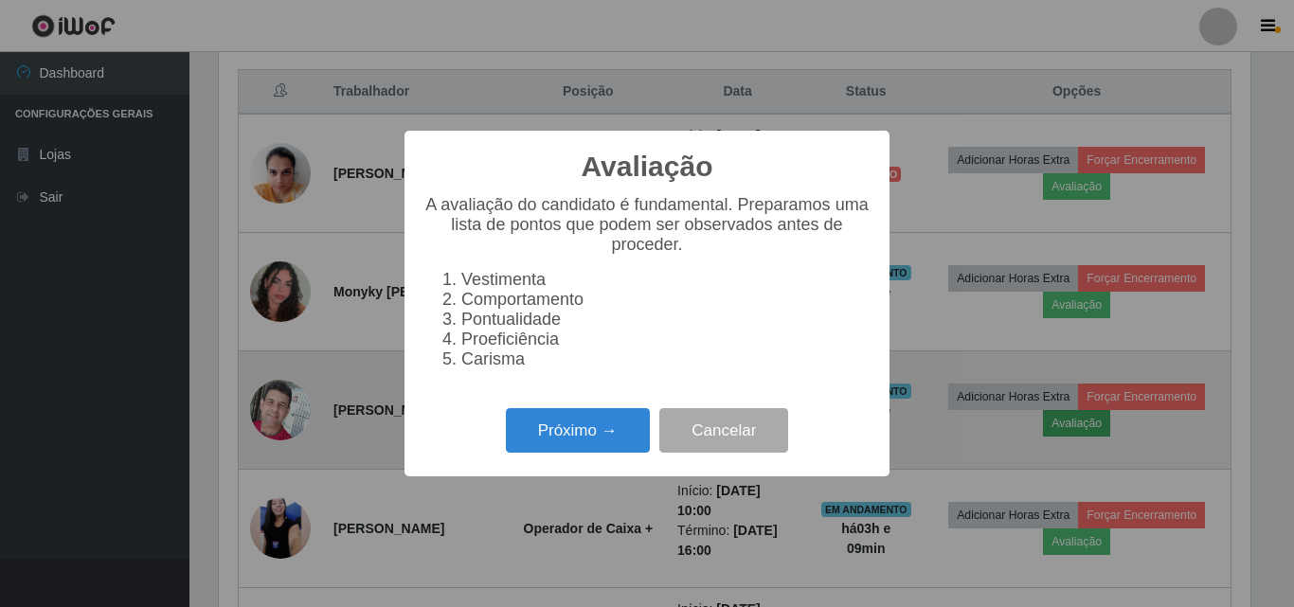
scroll to position [393, 1032]
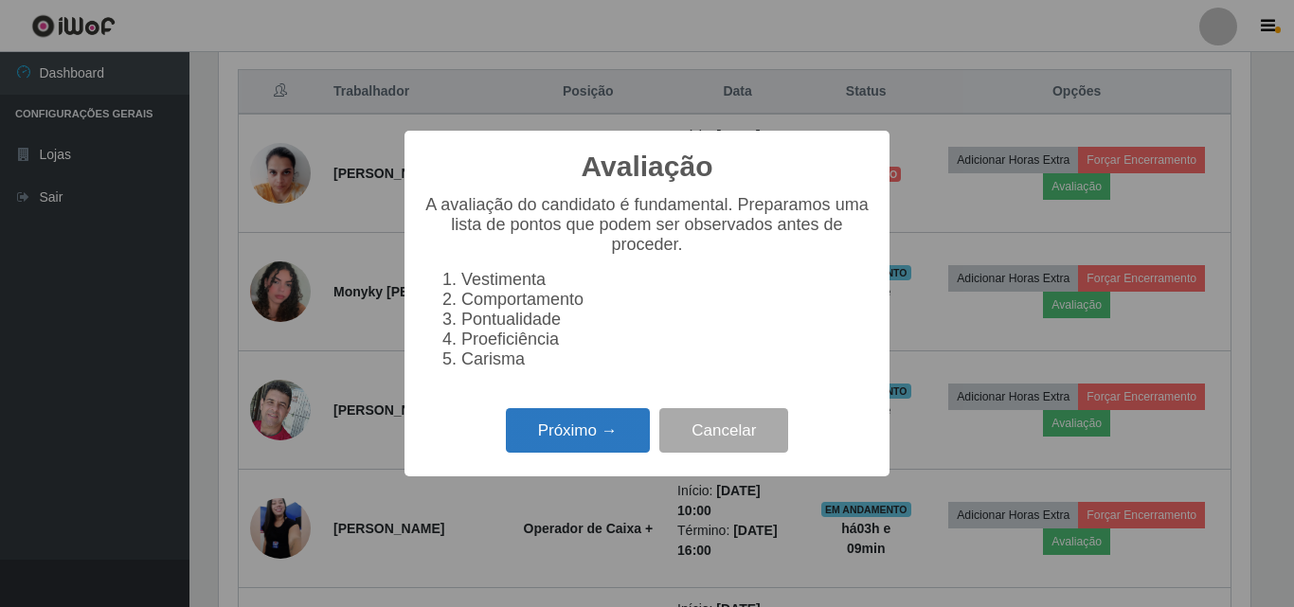
click at [633, 448] on button "Próximo →" at bounding box center [578, 430] width 144 height 45
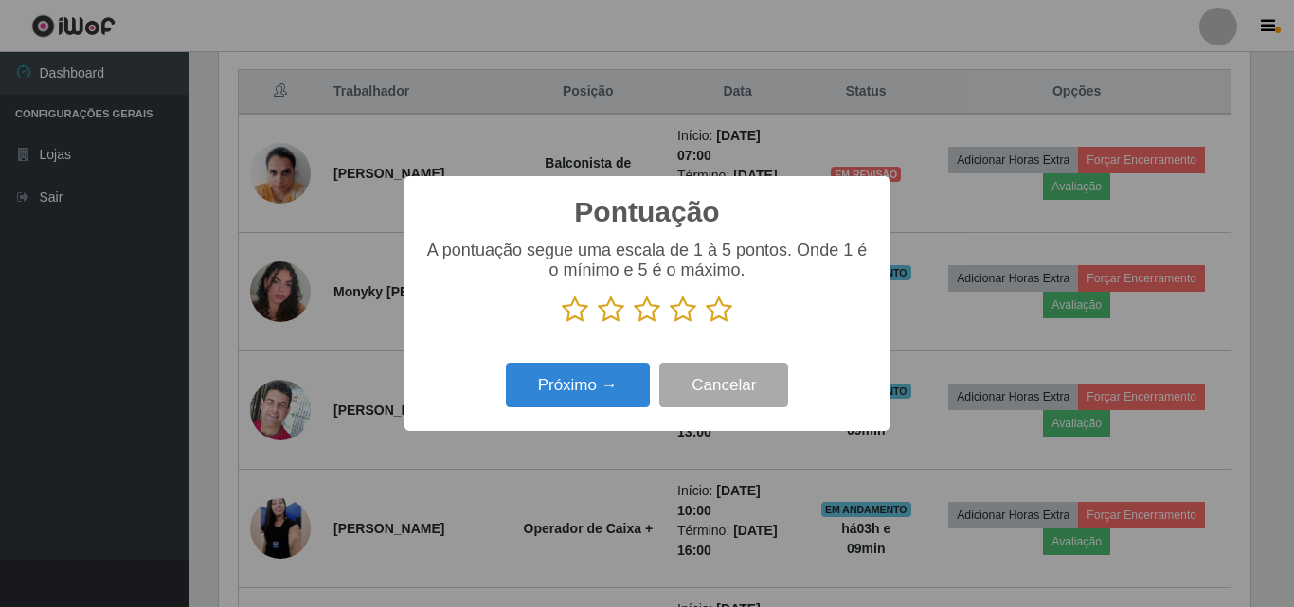
click at [720, 319] on icon at bounding box center [719, 310] width 27 height 28
click at [706, 324] on input "radio" at bounding box center [706, 324] width 0 height 0
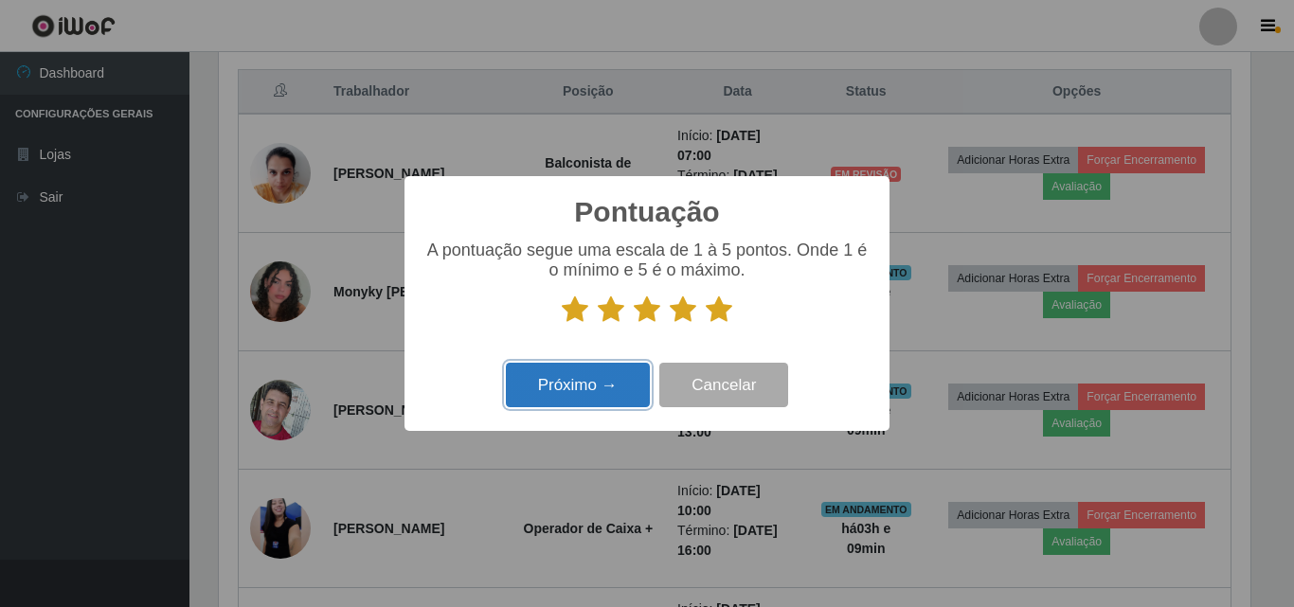
click at [628, 404] on button "Próximo →" at bounding box center [578, 385] width 144 height 45
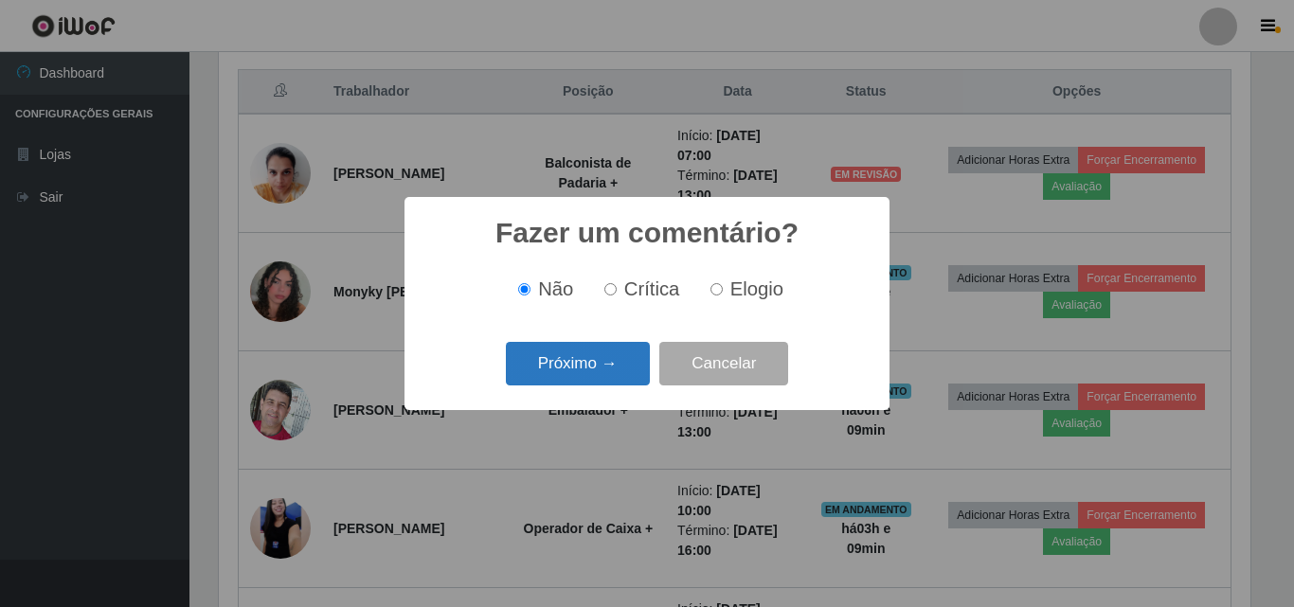
click at [616, 362] on button "Próximo →" at bounding box center [578, 364] width 144 height 45
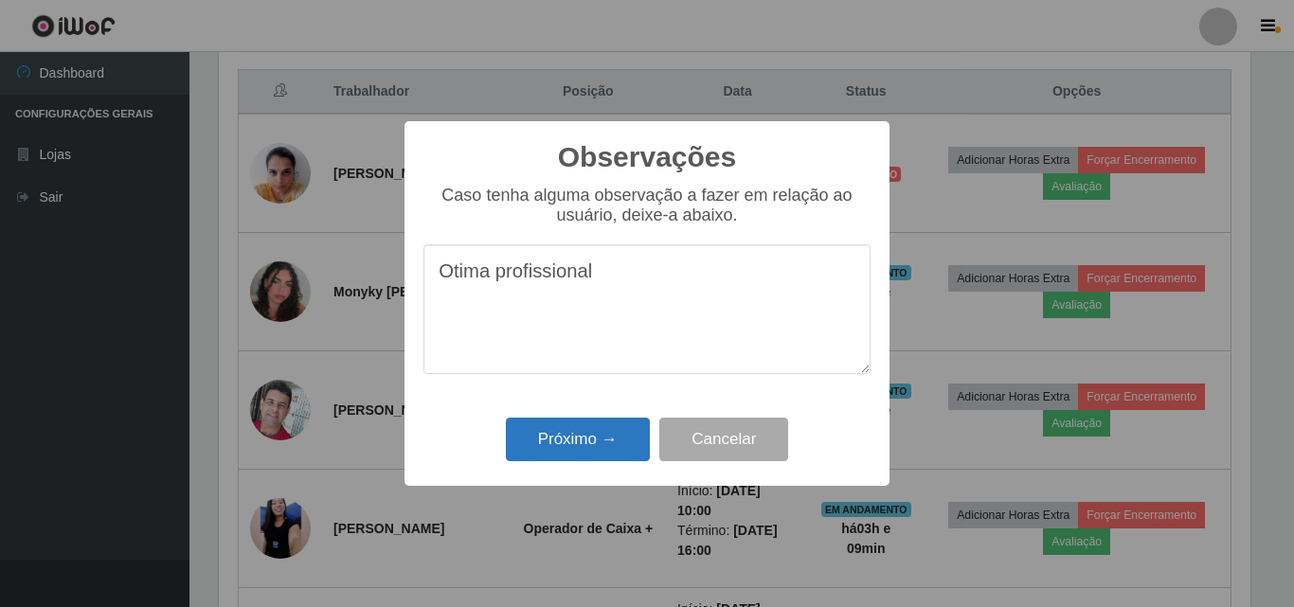
type textarea "Otima profissional"
click at [588, 431] on button "Próximo →" at bounding box center [578, 440] width 144 height 45
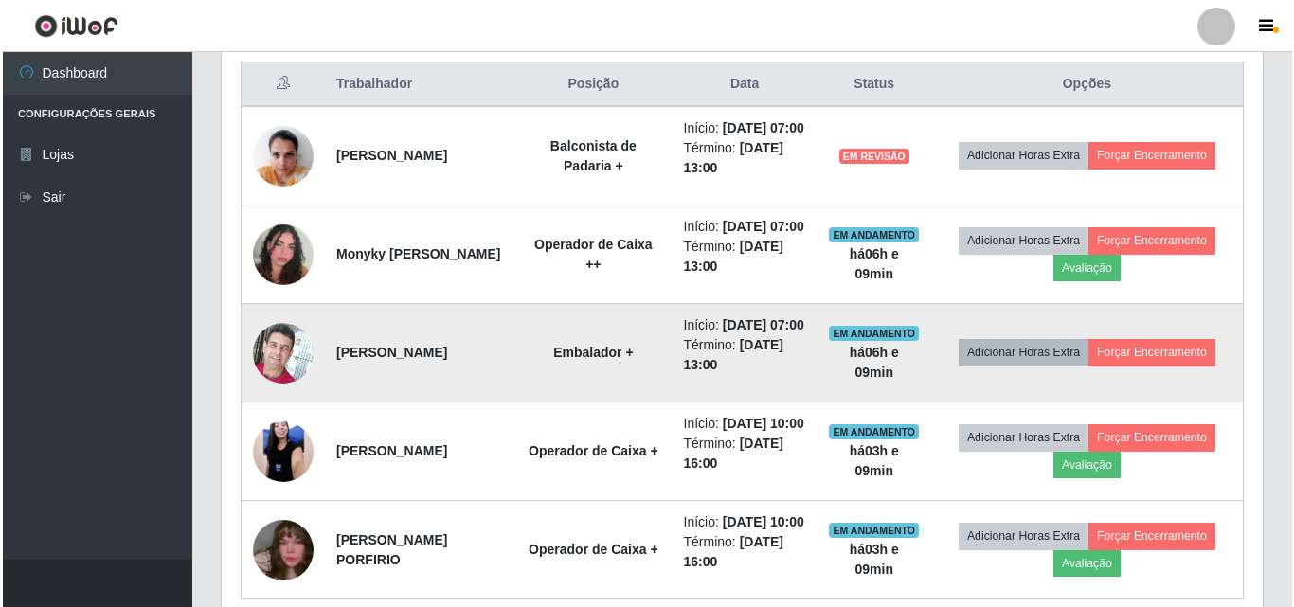
scroll to position [621, 0]
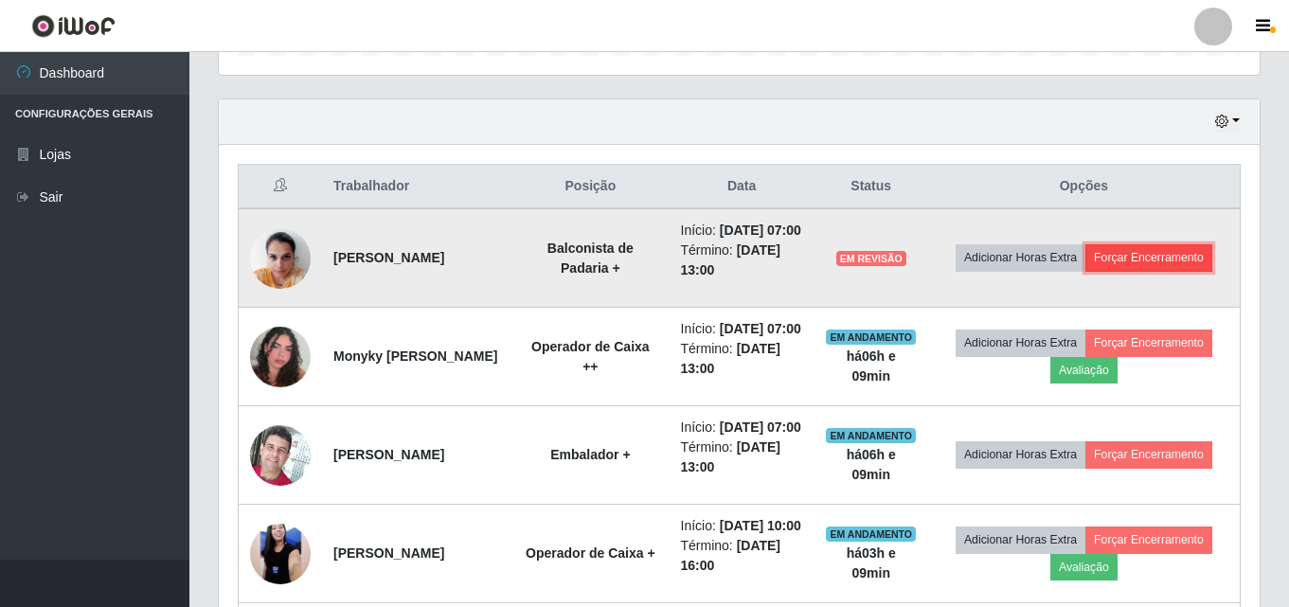
click at [1137, 260] on button "Forçar Encerramento" at bounding box center [1149, 257] width 127 height 27
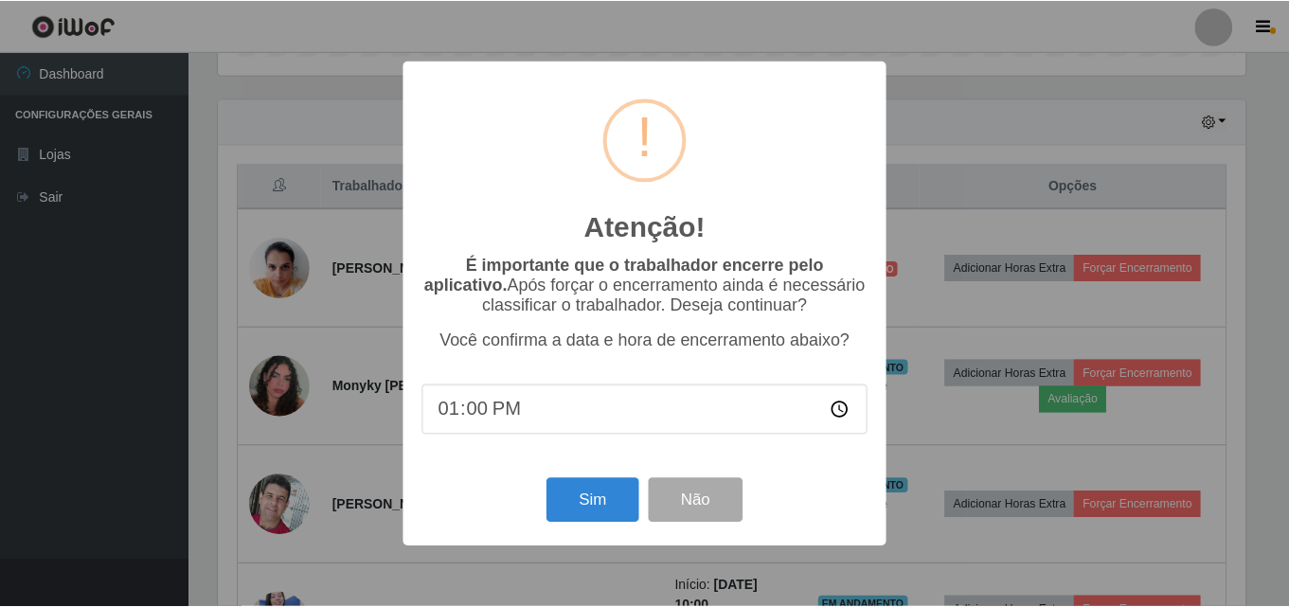
scroll to position [393, 1032]
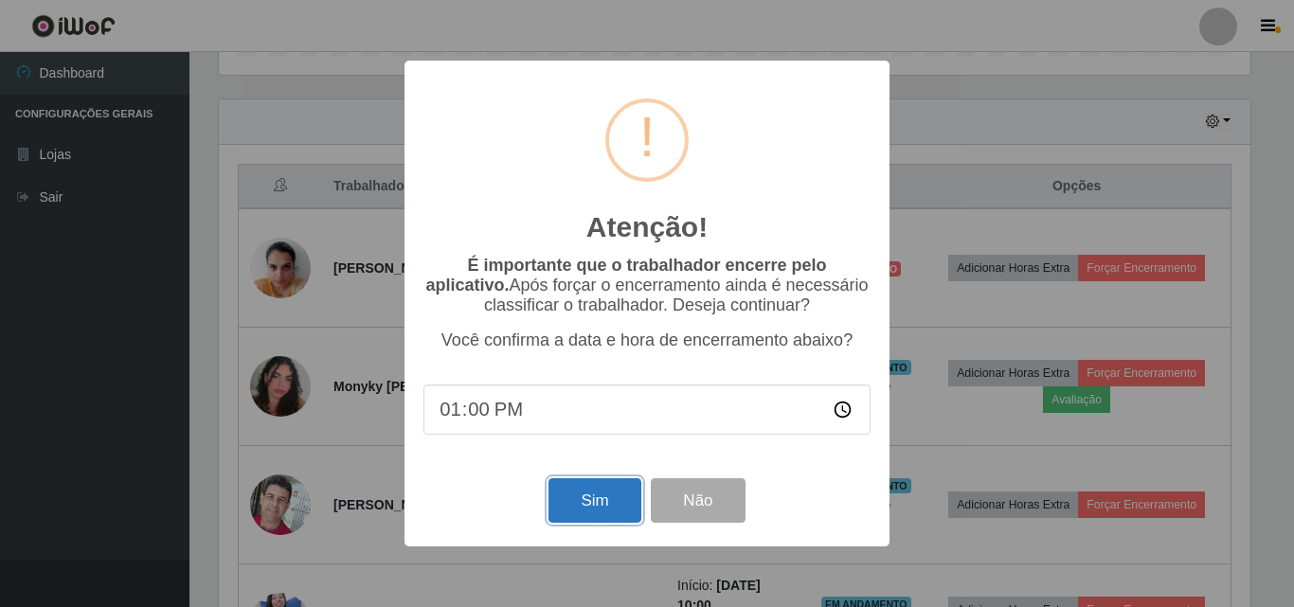
click at [624, 493] on button "Sim" at bounding box center [594, 500] width 92 height 45
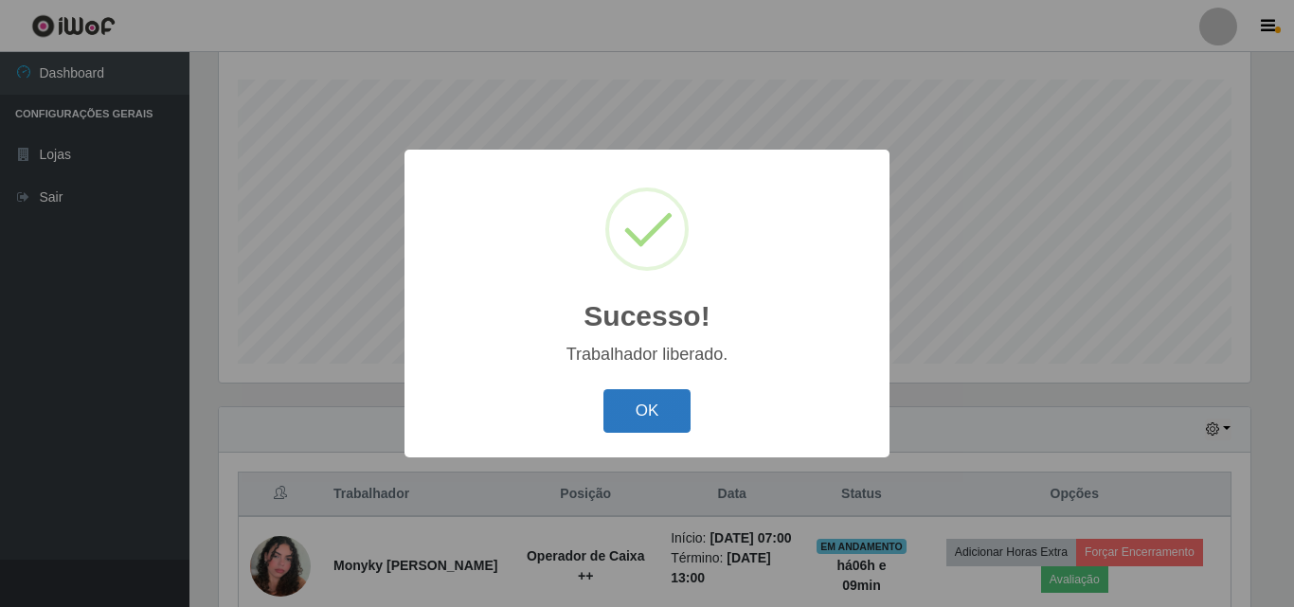
click at [681, 420] on button "OK" at bounding box center [647, 411] width 88 height 45
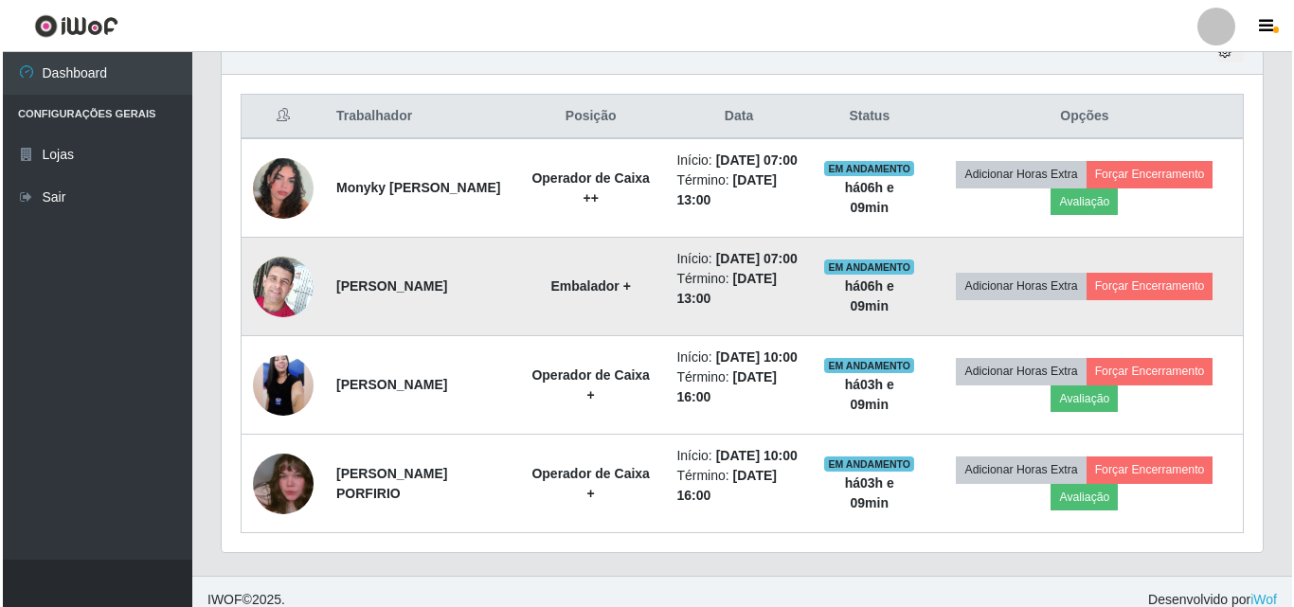
scroll to position [692, 0]
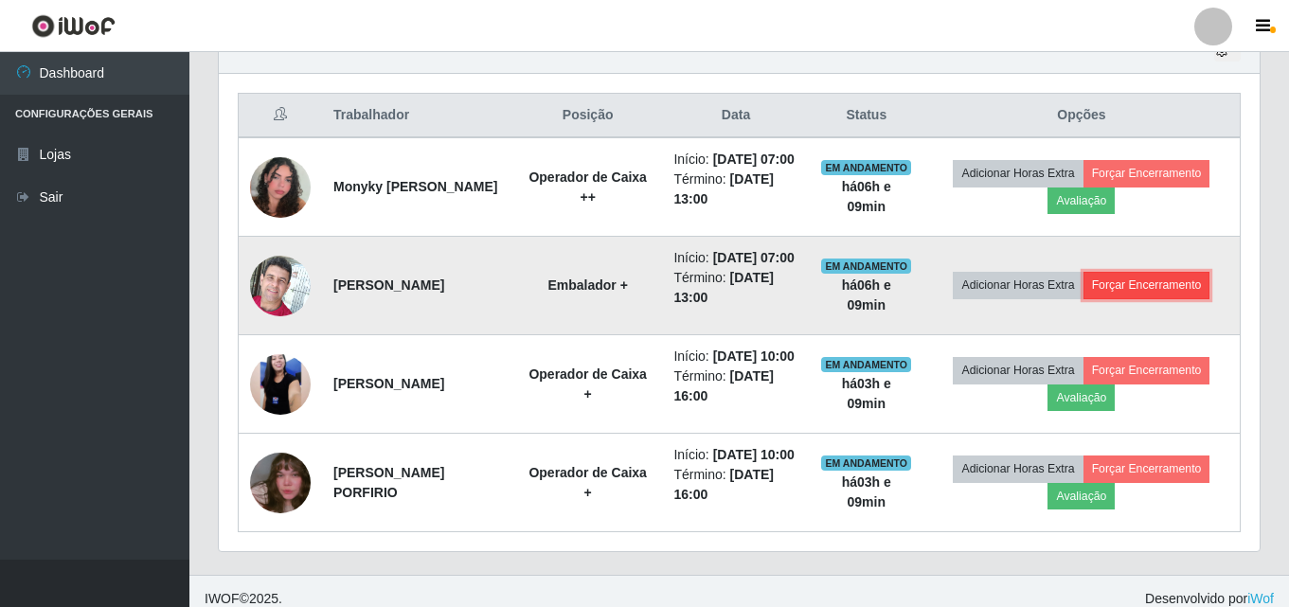
click at [1195, 298] on button "Forçar Encerramento" at bounding box center [1147, 285] width 127 height 27
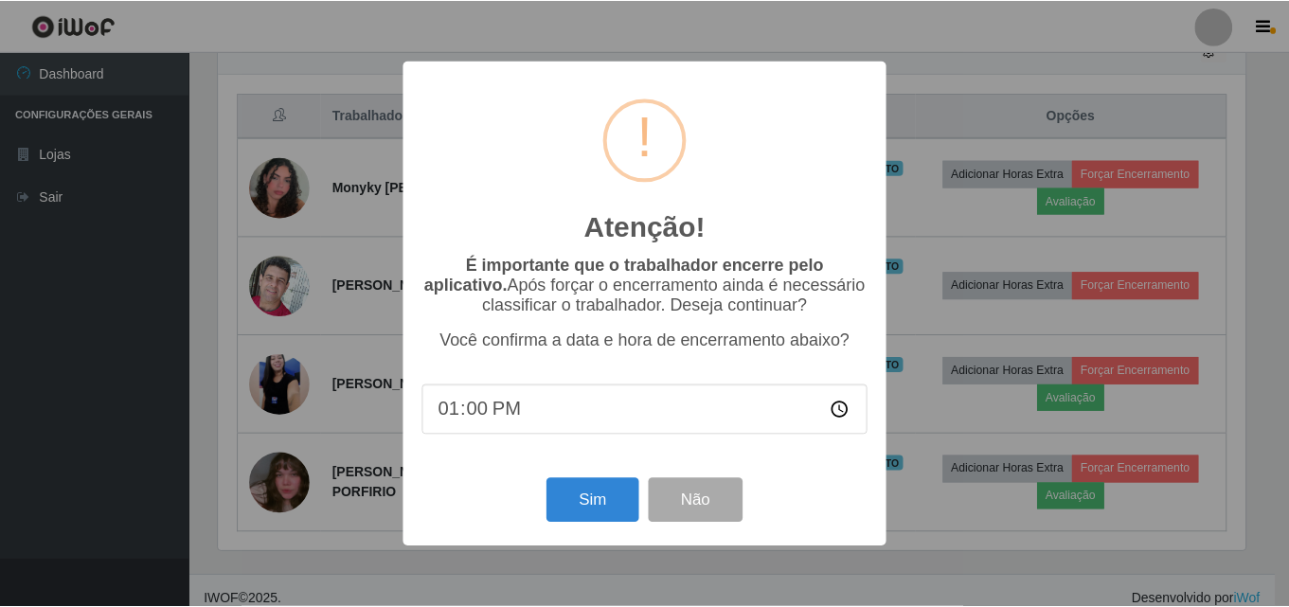
scroll to position [393, 1032]
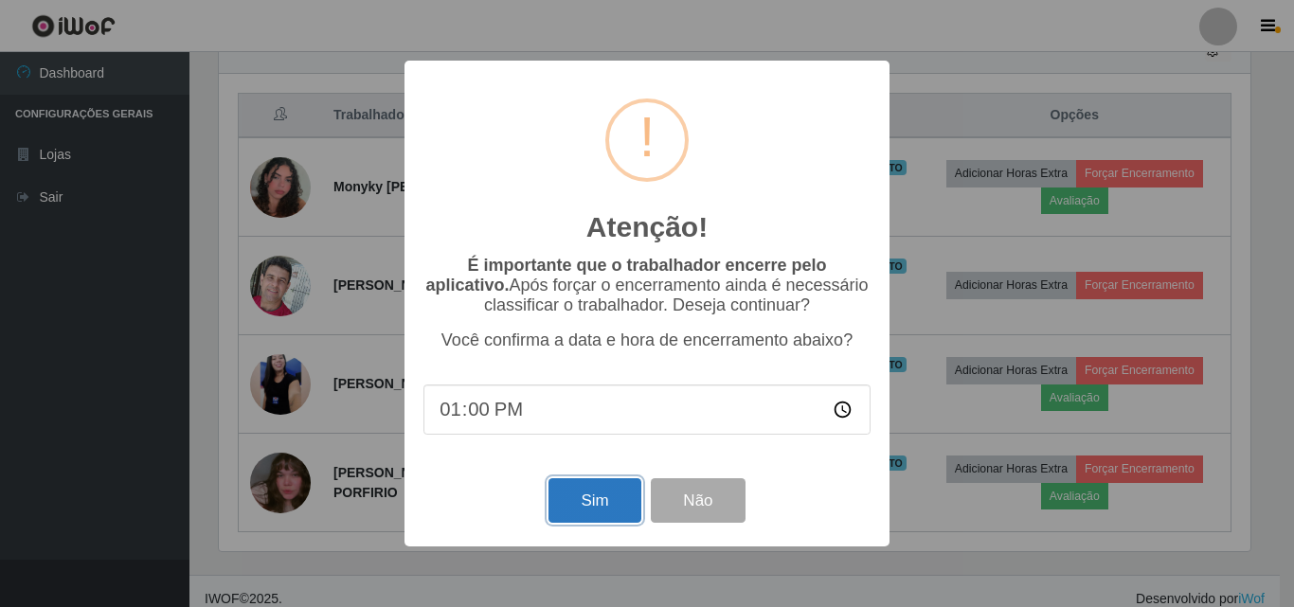
click at [578, 521] on button "Sim" at bounding box center [594, 500] width 92 height 45
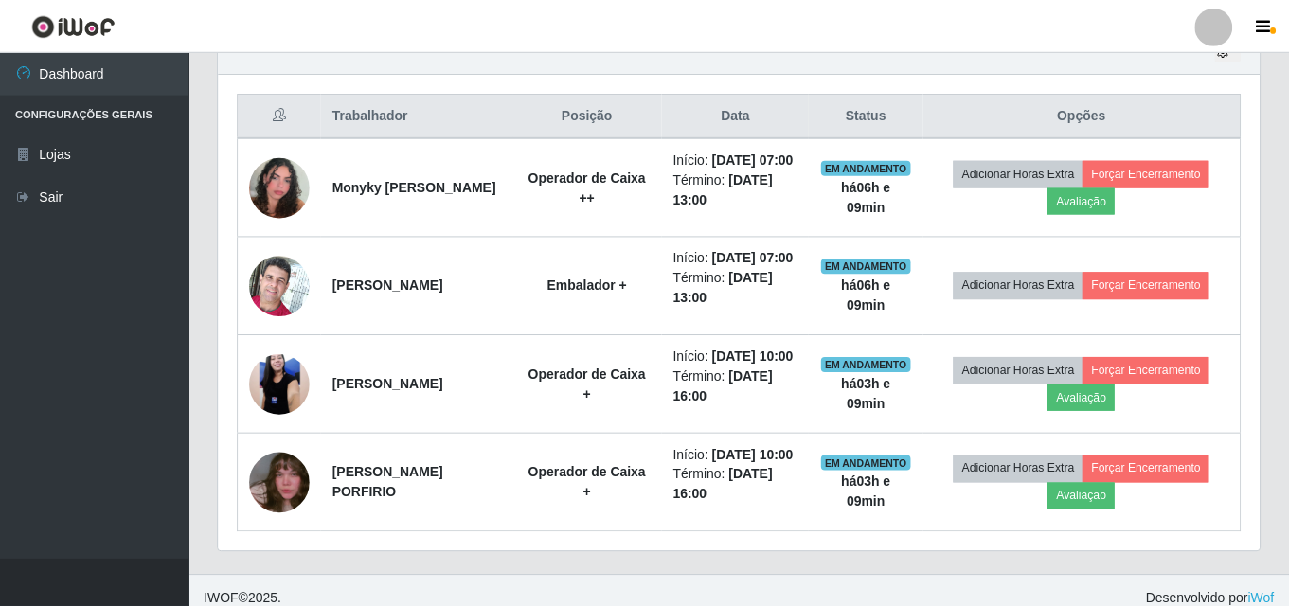
scroll to position [0, 0]
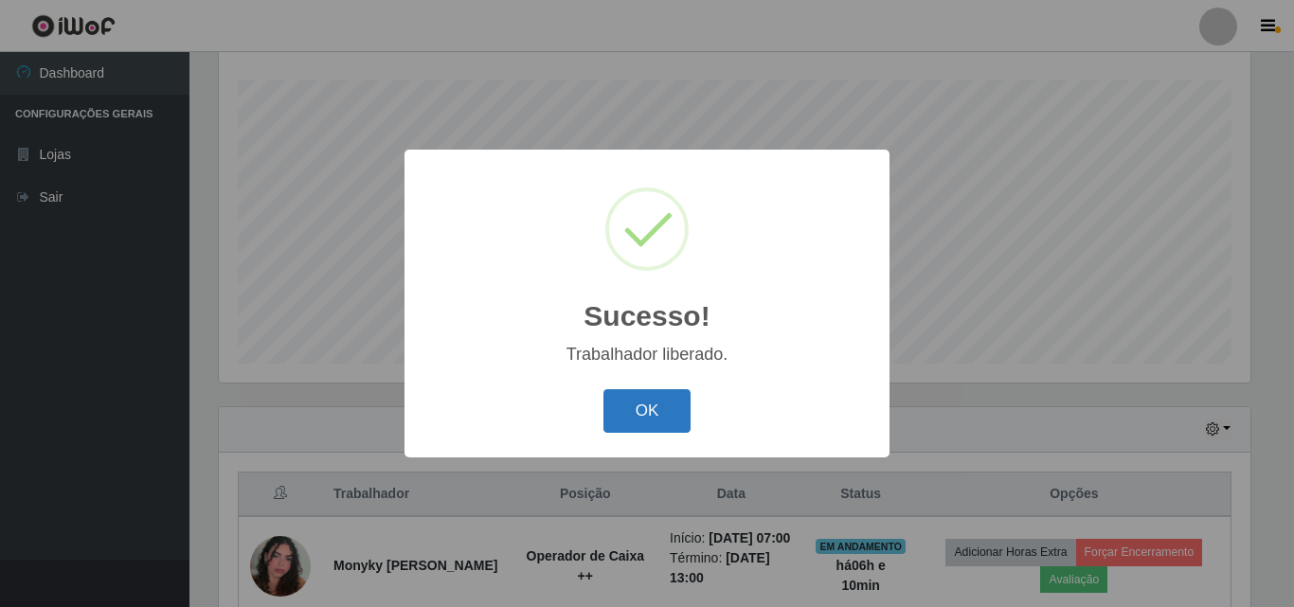
click at [634, 433] on button "OK" at bounding box center [647, 411] width 88 height 45
